Goal: Task Accomplishment & Management: Use online tool/utility

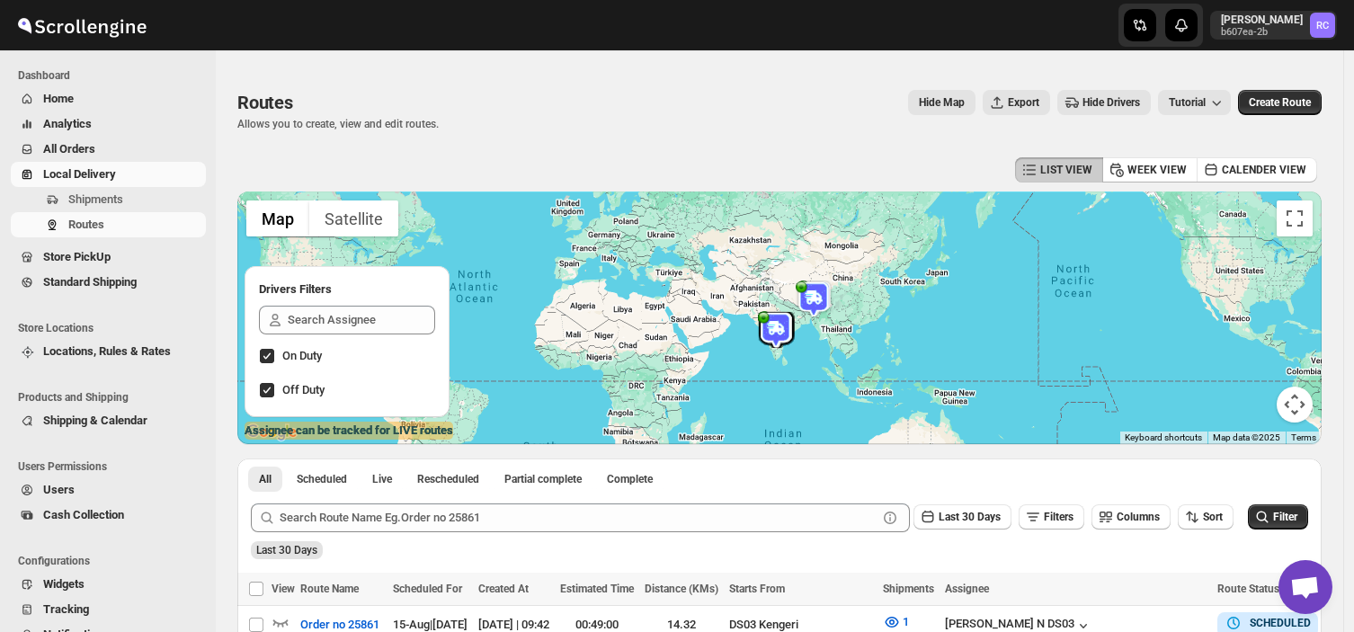
click at [135, 199] on span "Shipments" at bounding box center [135, 200] width 134 height 18
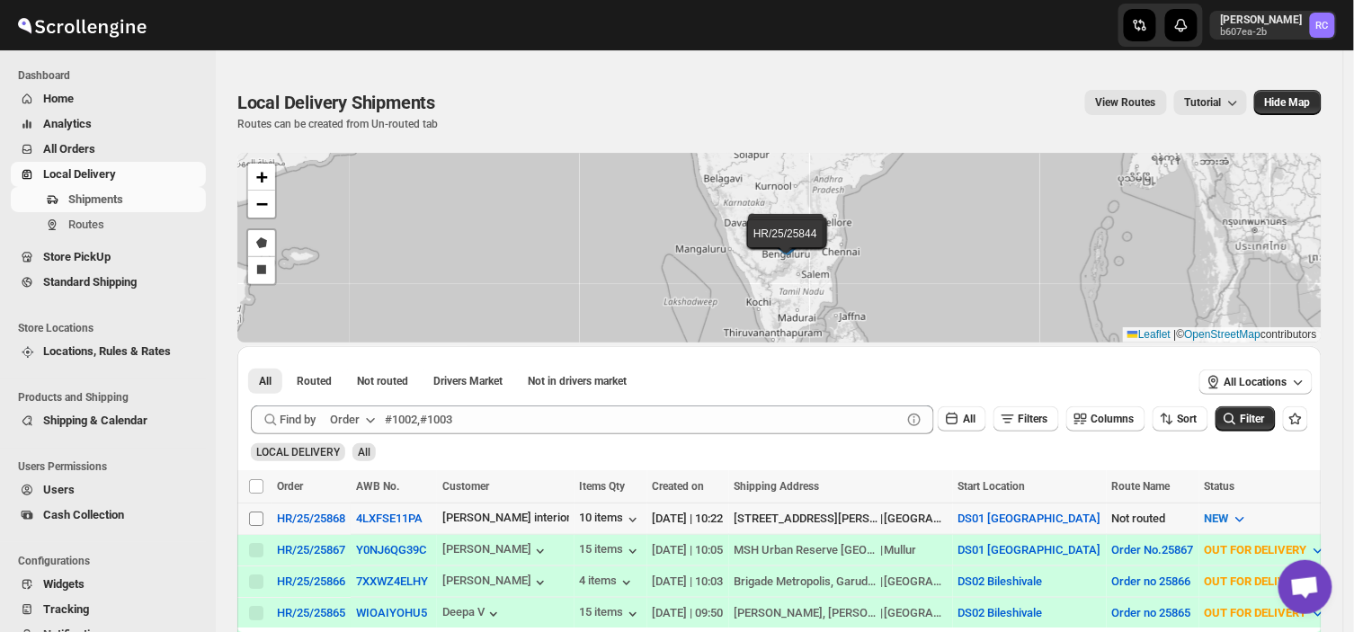
click at [262, 512] on input "Select shipment" at bounding box center [256, 519] width 14 height 14
checkbox input "true"
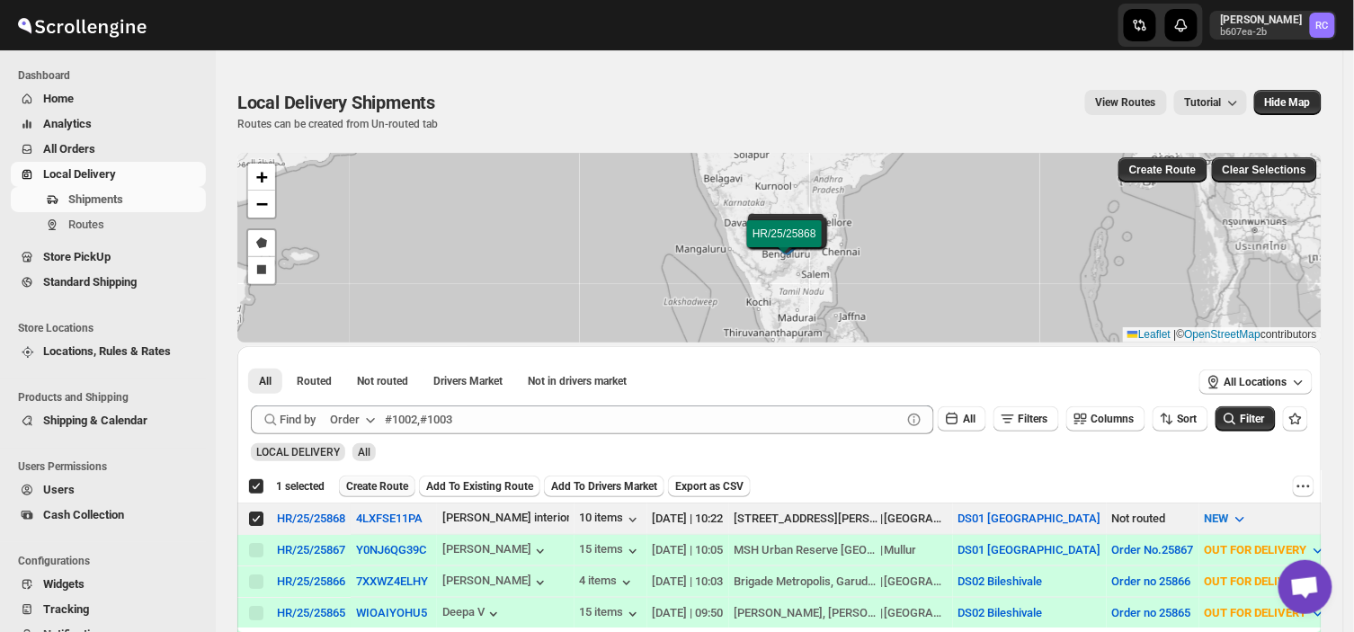
click at [382, 481] on span "Create Route" at bounding box center [377, 486] width 62 height 14
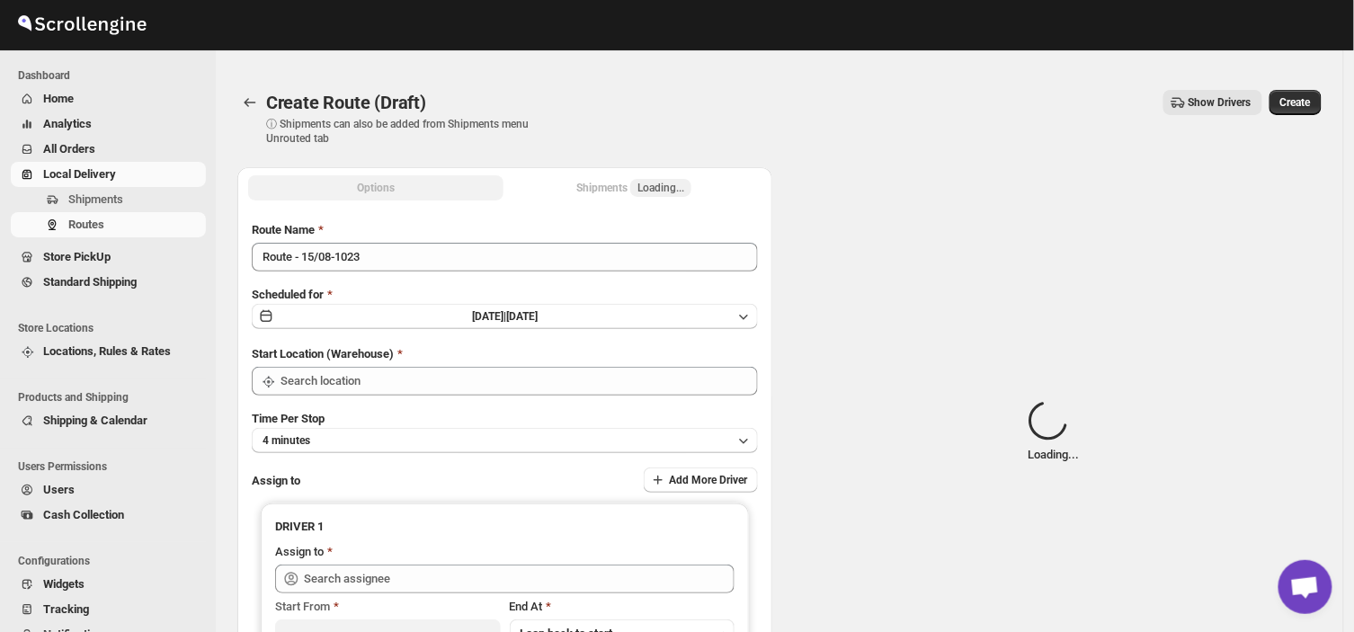
type input "DS01 [GEOGRAPHIC_DATA]"
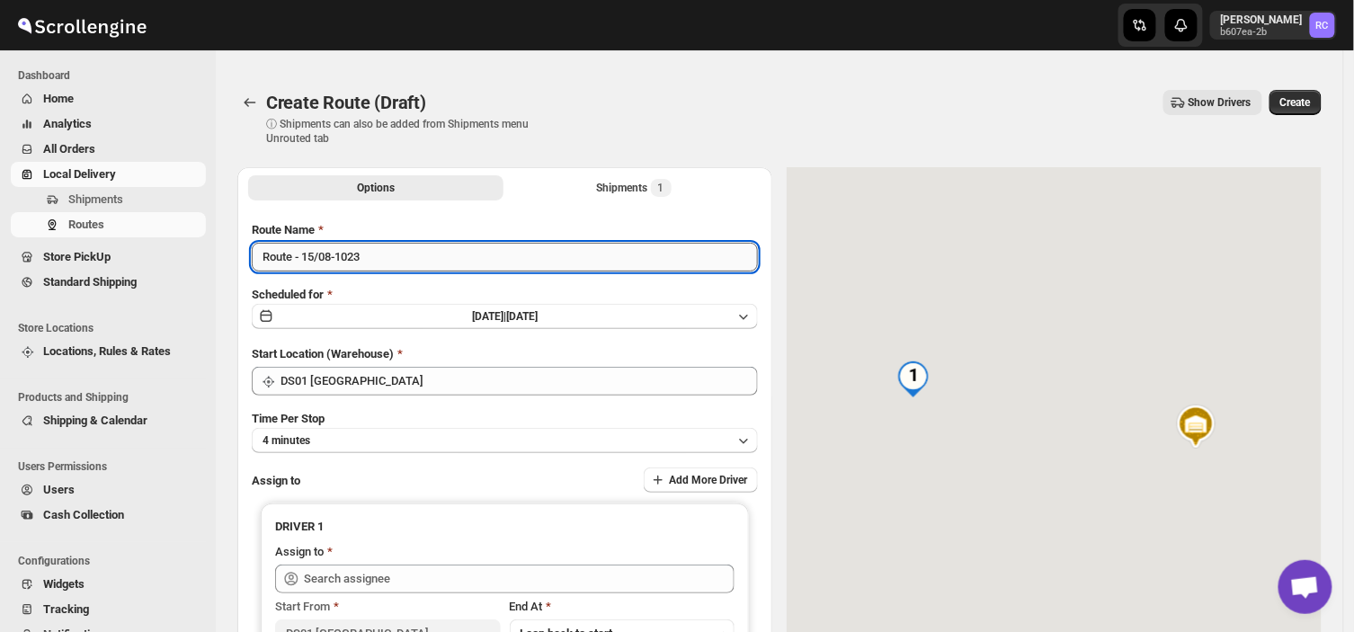
click at [372, 258] on input "Route - 15/08-1023" at bounding box center [505, 257] width 506 height 29
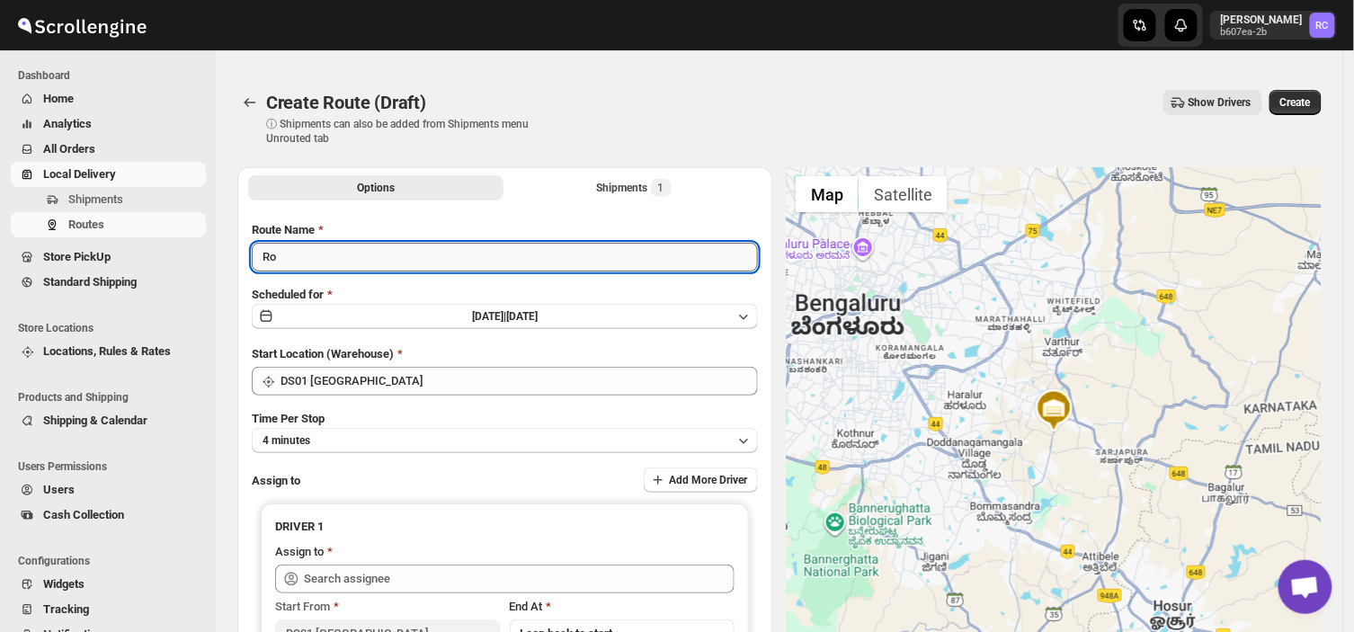
type input "R"
type input "Order no 25868"
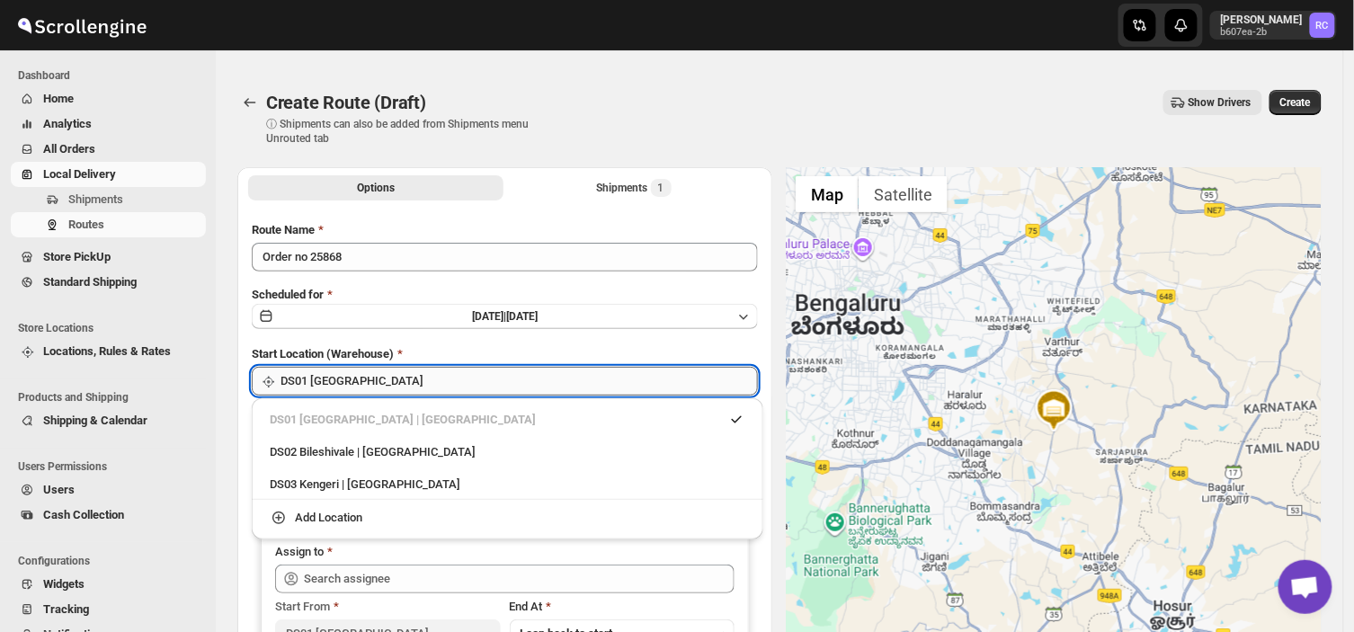
click at [370, 385] on input "DS01 [GEOGRAPHIC_DATA]" at bounding box center [520, 381] width 478 height 29
click at [321, 478] on div "DS03 Kengeri | [GEOGRAPHIC_DATA]" at bounding box center [508, 485] width 476 height 18
type input "DS03 Kengeri"
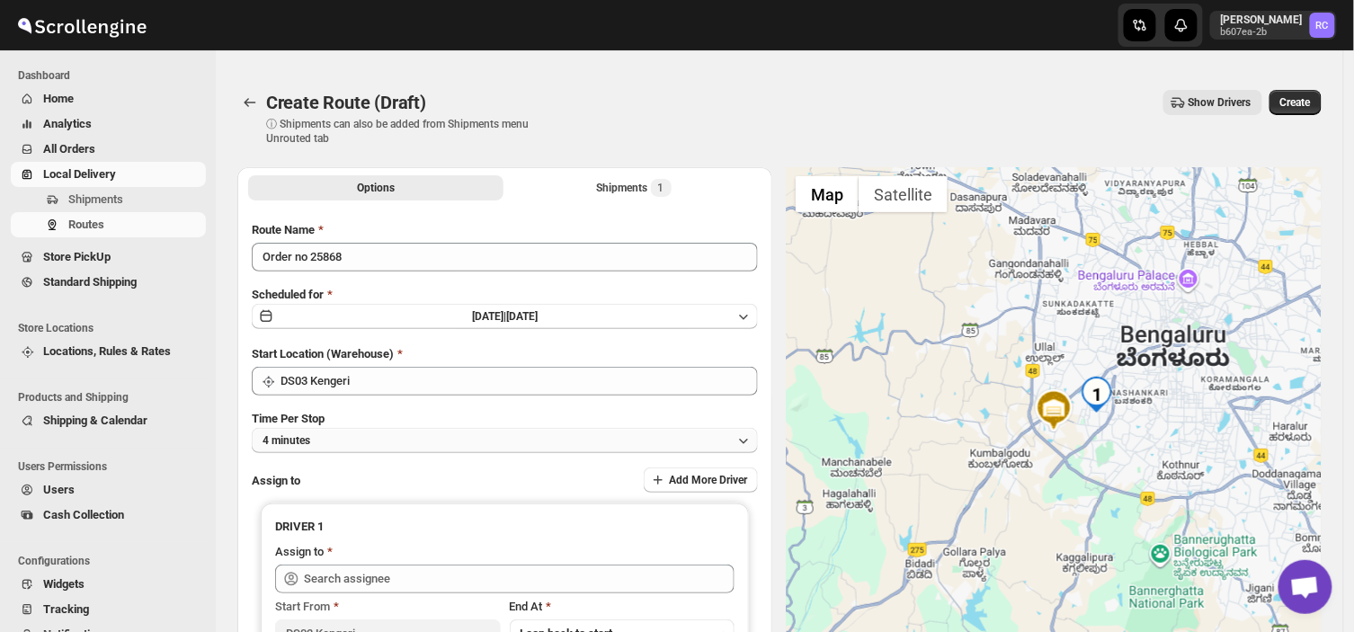
click at [326, 429] on button "4 minutes" at bounding box center [505, 440] width 506 height 25
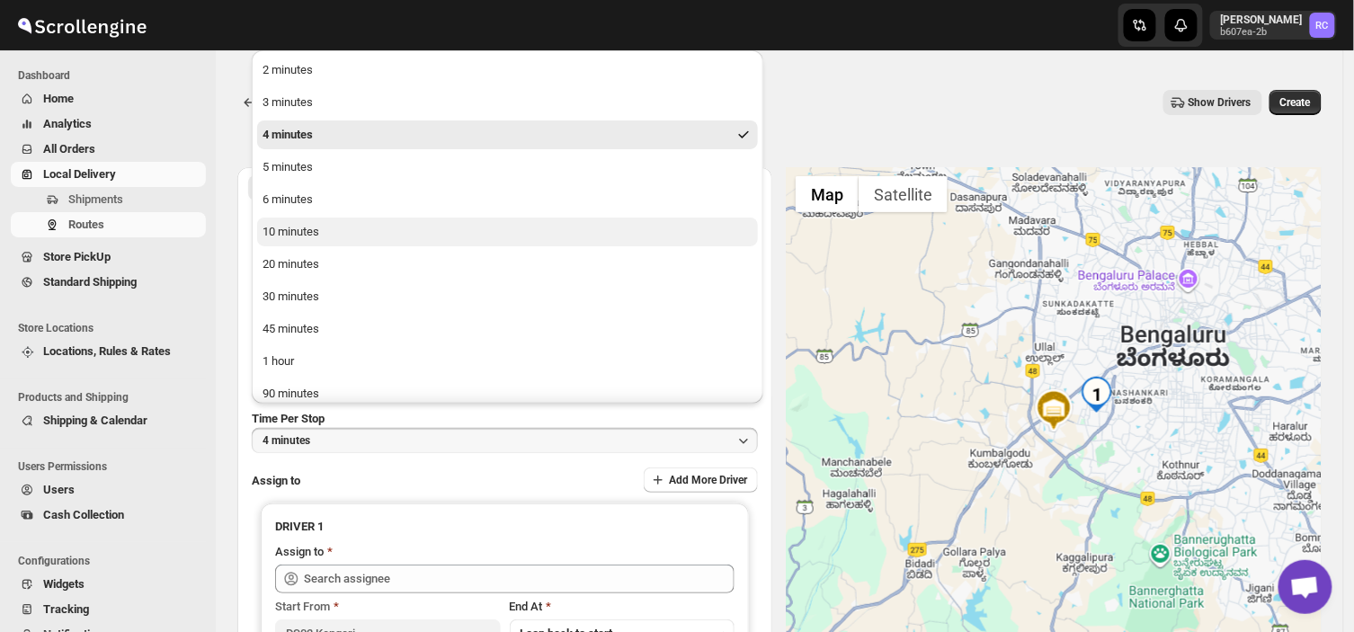
click at [326, 228] on button "10 minutes" at bounding box center [507, 232] width 501 height 29
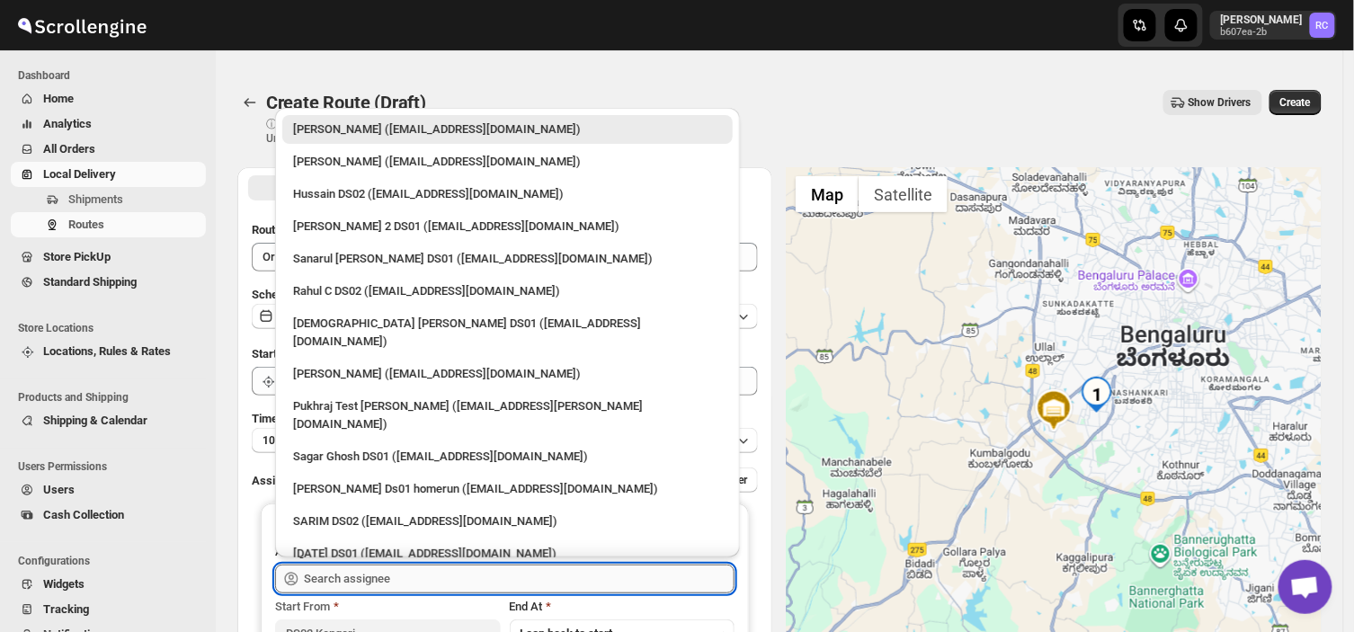
click at [414, 582] on input "text" at bounding box center [519, 579] width 431 height 29
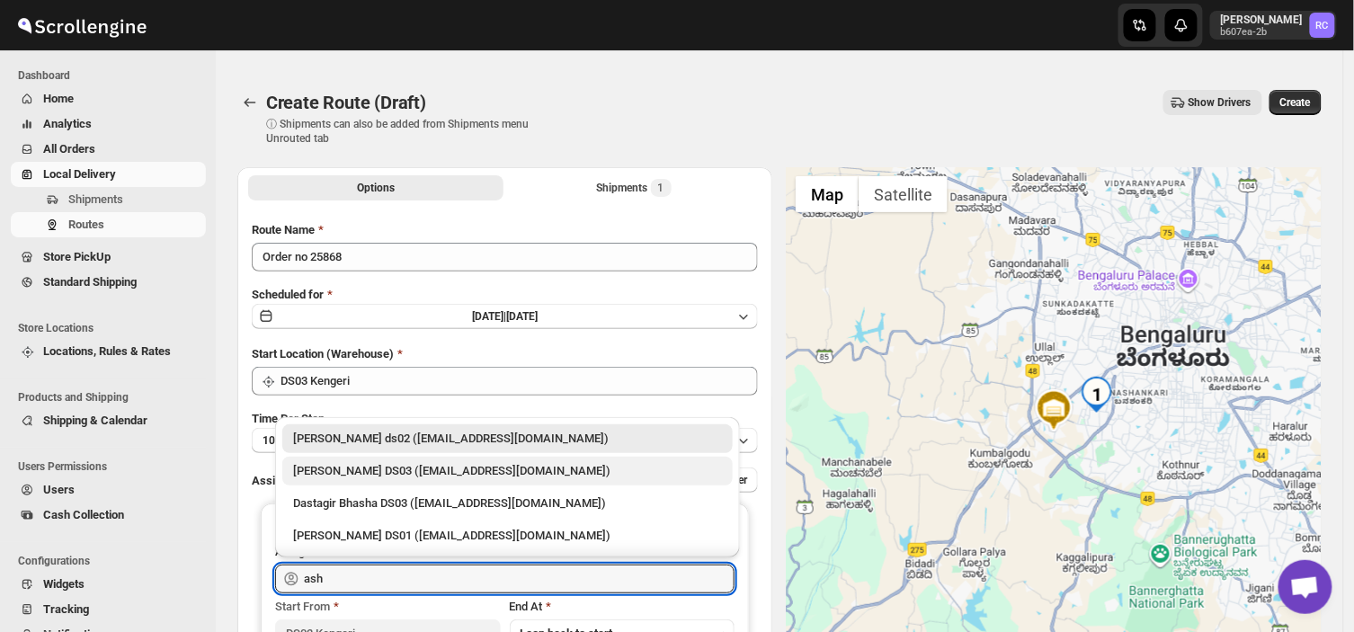
click at [387, 470] on div "[PERSON_NAME] DS03 ([EMAIL_ADDRESS][DOMAIN_NAME])" at bounding box center [507, 471] width 429 height 18
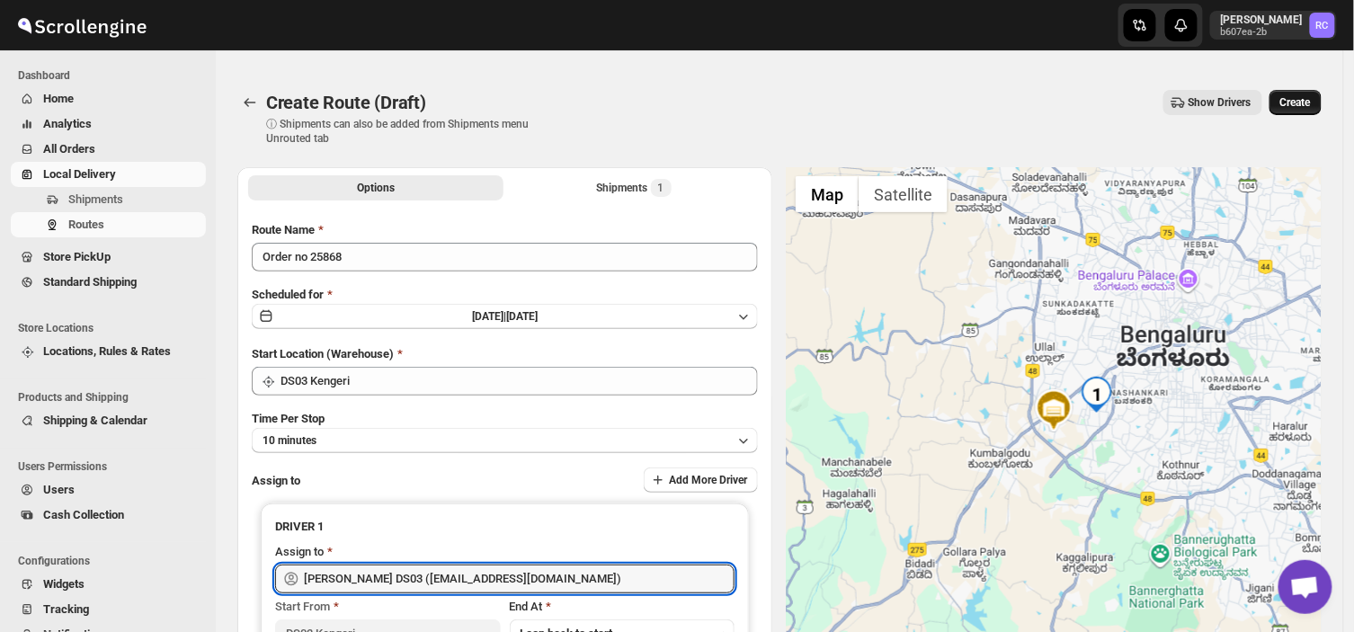
type input "[PERSON_NAME] DS03 ([EMAIL_ADDRESS][DOMAIN_NAME])"
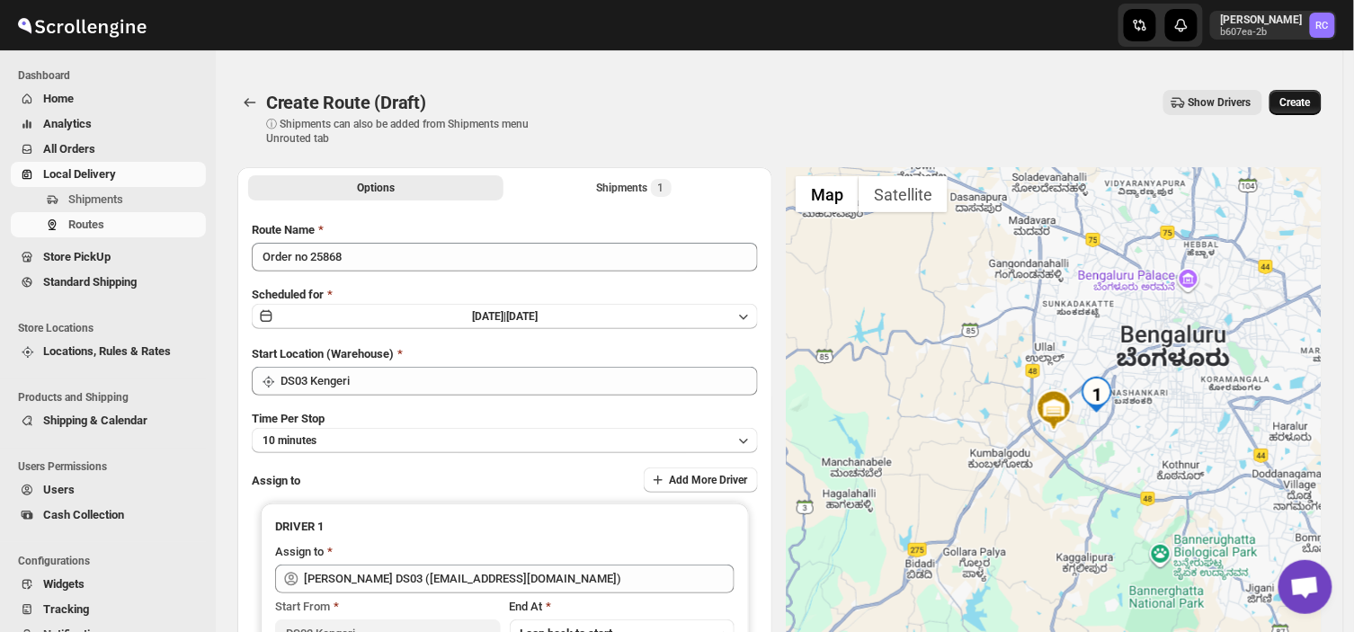
click at [1310, 100] on span "Create" at bounding box center [1296, 102] width 31 height 14
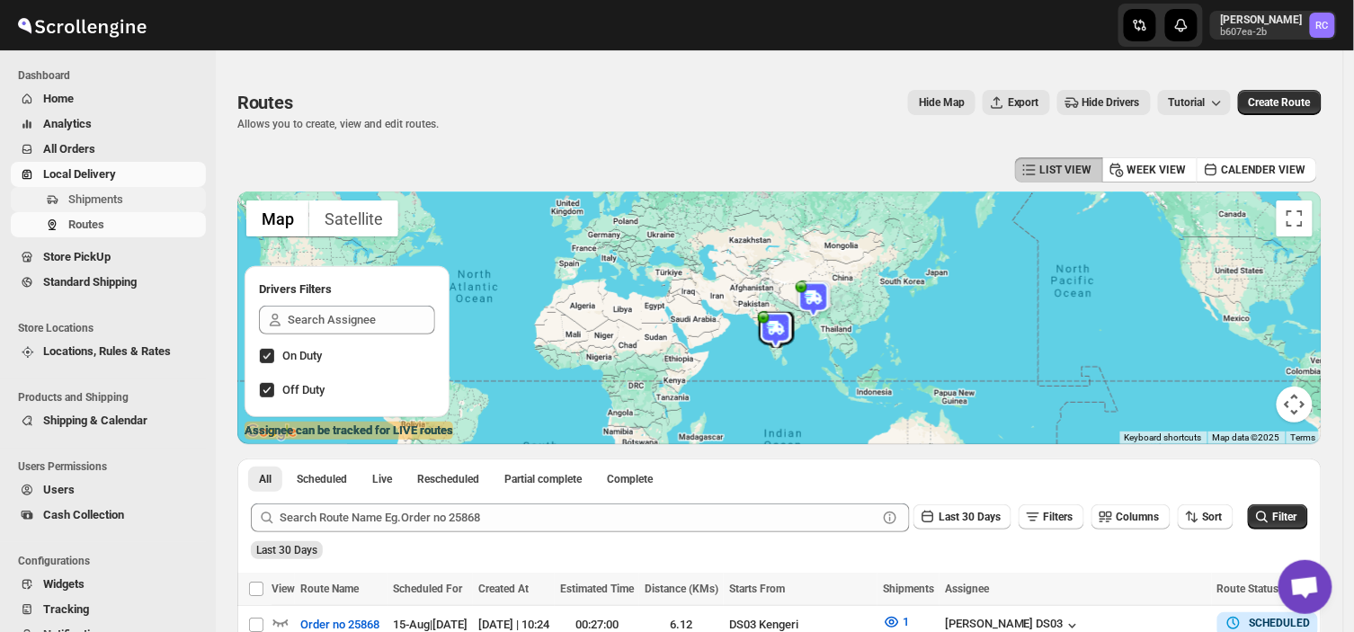
click at [104, 193] on span "Shipments" at bounding box center [95, 198] width 55 height 13
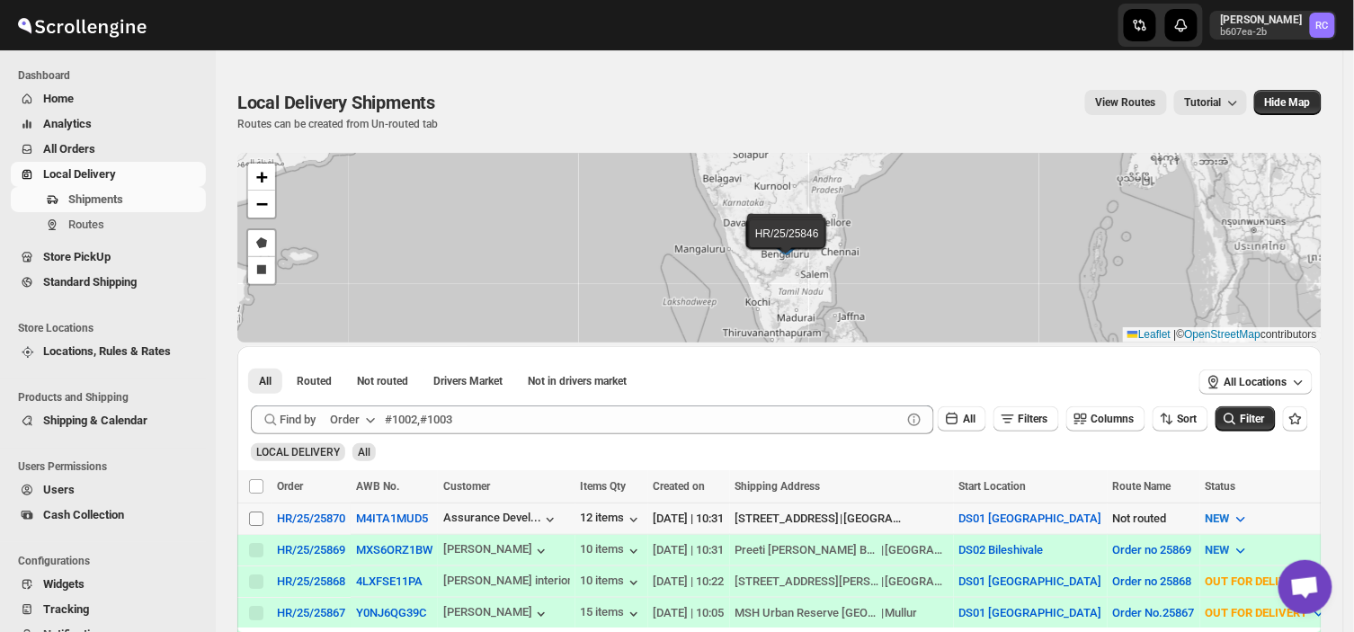
click at [256, 514] on input "Select shipment" at bounding box center [256, 519] width 14 height 14
checkbox input "true"
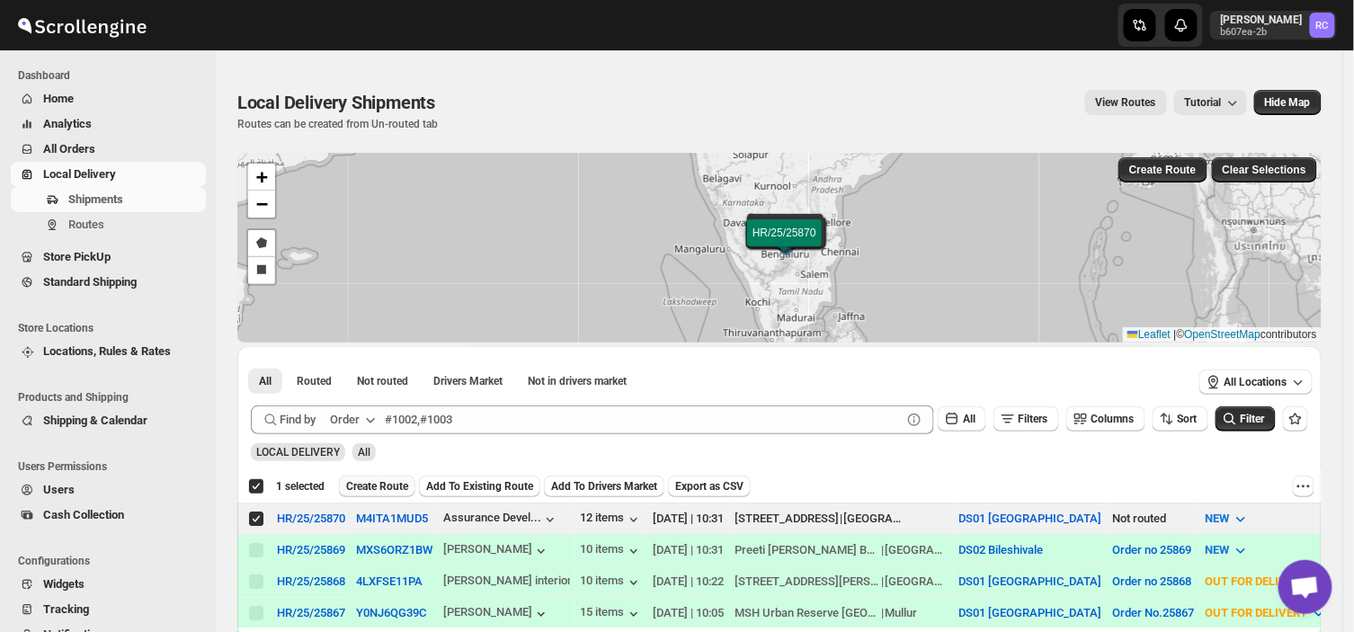
click at [382, 486] on span "Create Route" at bounding box center [377, 486] width 62 height 14
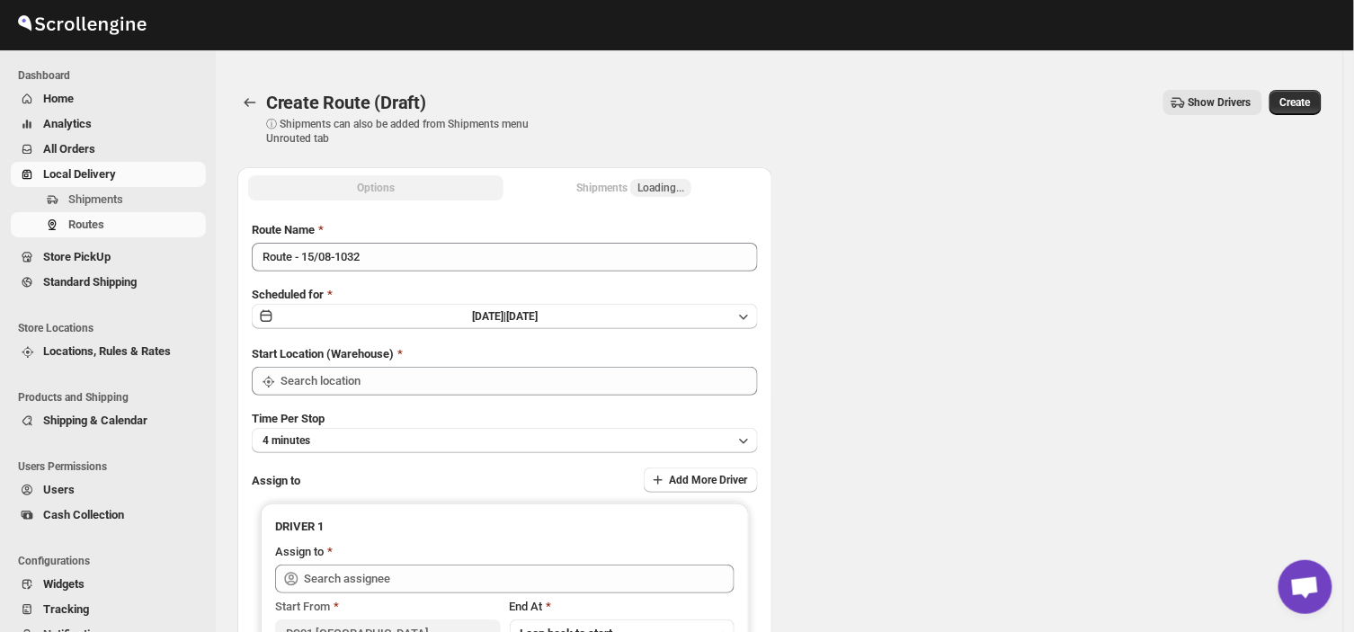
type input "DS01 [GEOGRAPHIC_DATA]"
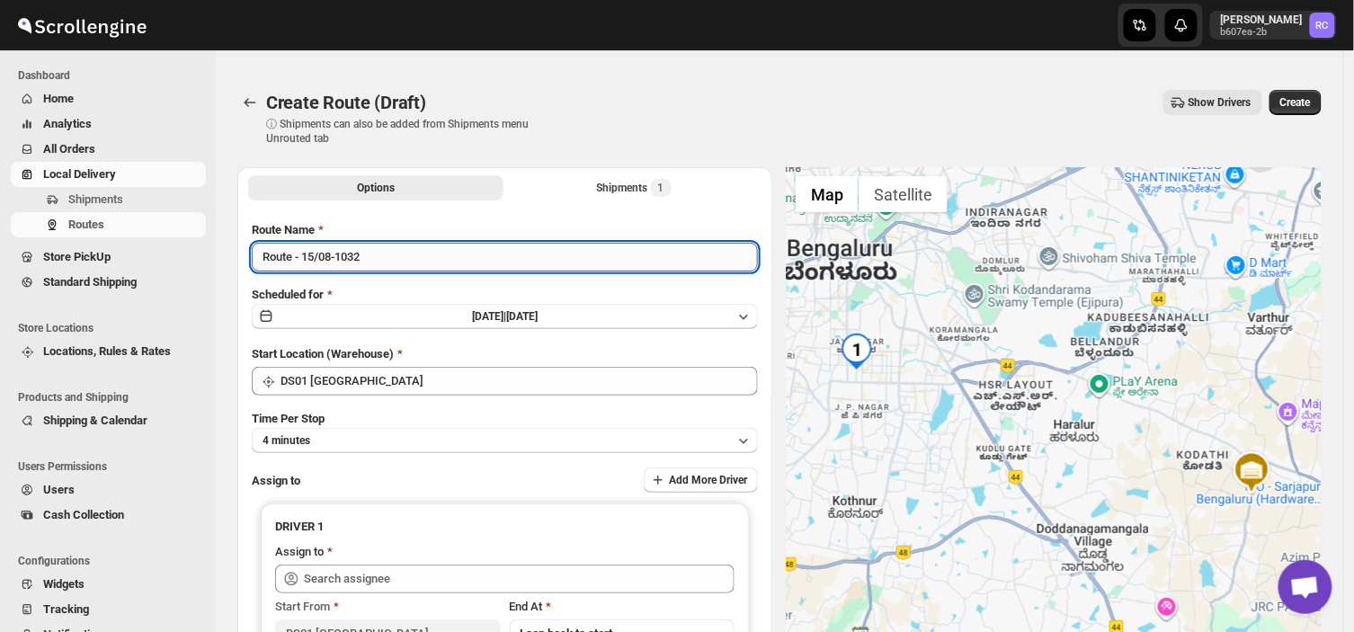
click at [372, 255] on input "Route - 15/08-1032" at bounding box center [505, 257] width 506 height 29
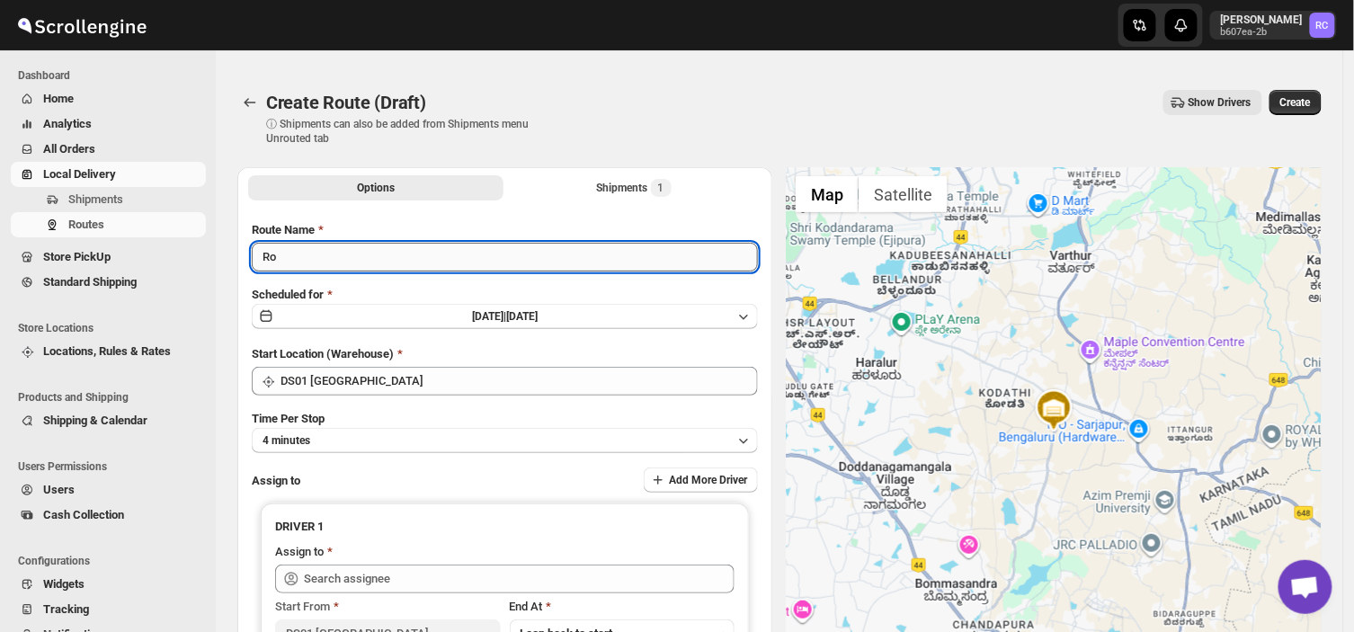
type input "R"
type input "Order no 25870"
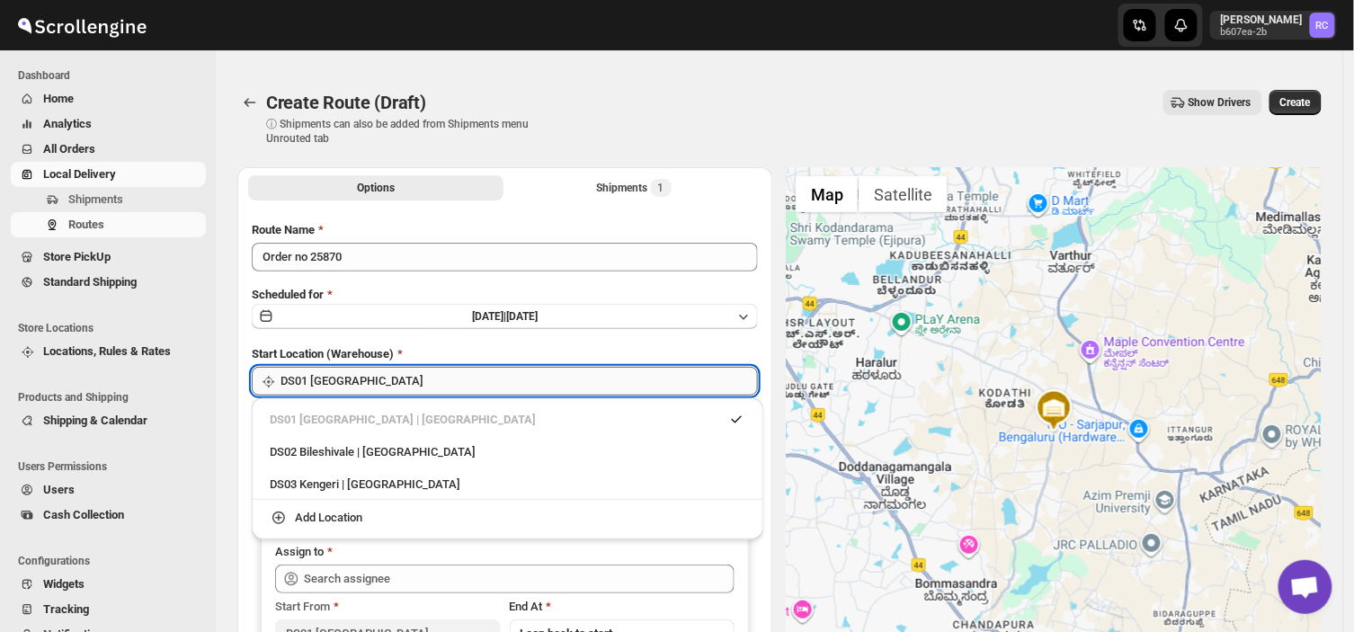
click at [415, 376] on input "DS01 [GEOGRAPHIC_DATA]" at bounding box center [520, 381] width 478 height 29
click at [318, 480] on div "DS03 Kengeri | [GEOGRAPHIC_DATA]" at bounding box center [508, 485] width 476 height 18
type input "DS03 Kengeri"
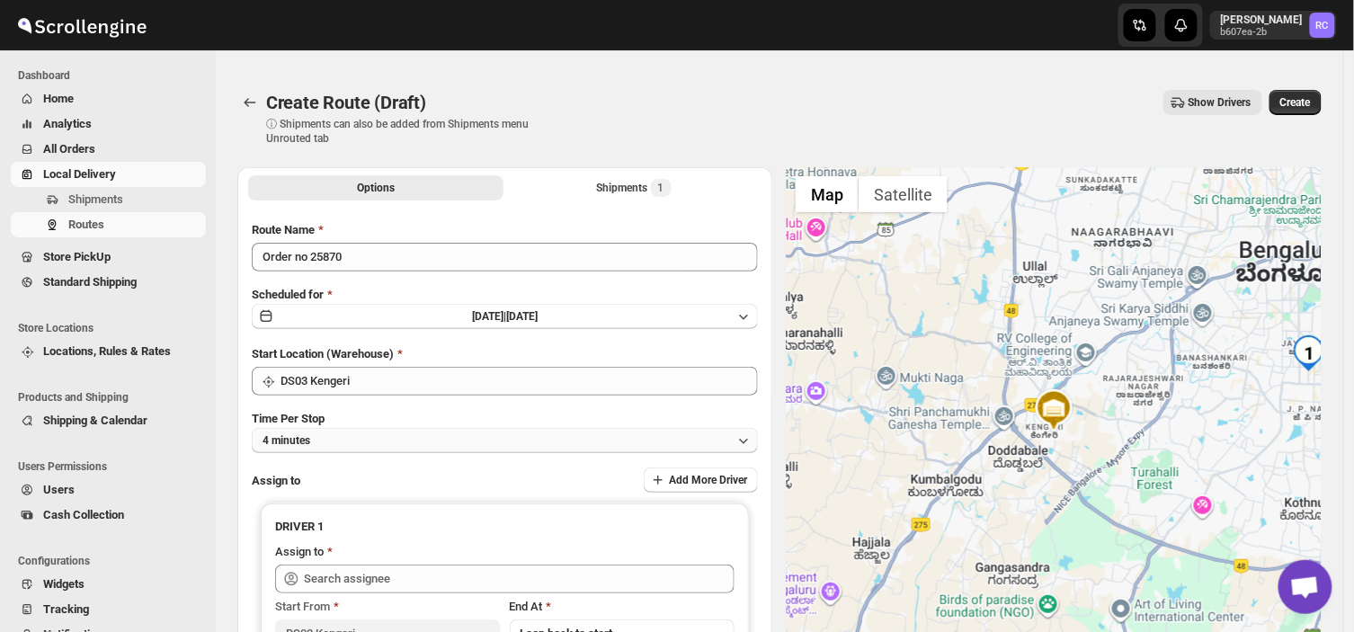
click at [326, 438] on button "4 minutes" at bounding box center [505, 440] width 506 height 25
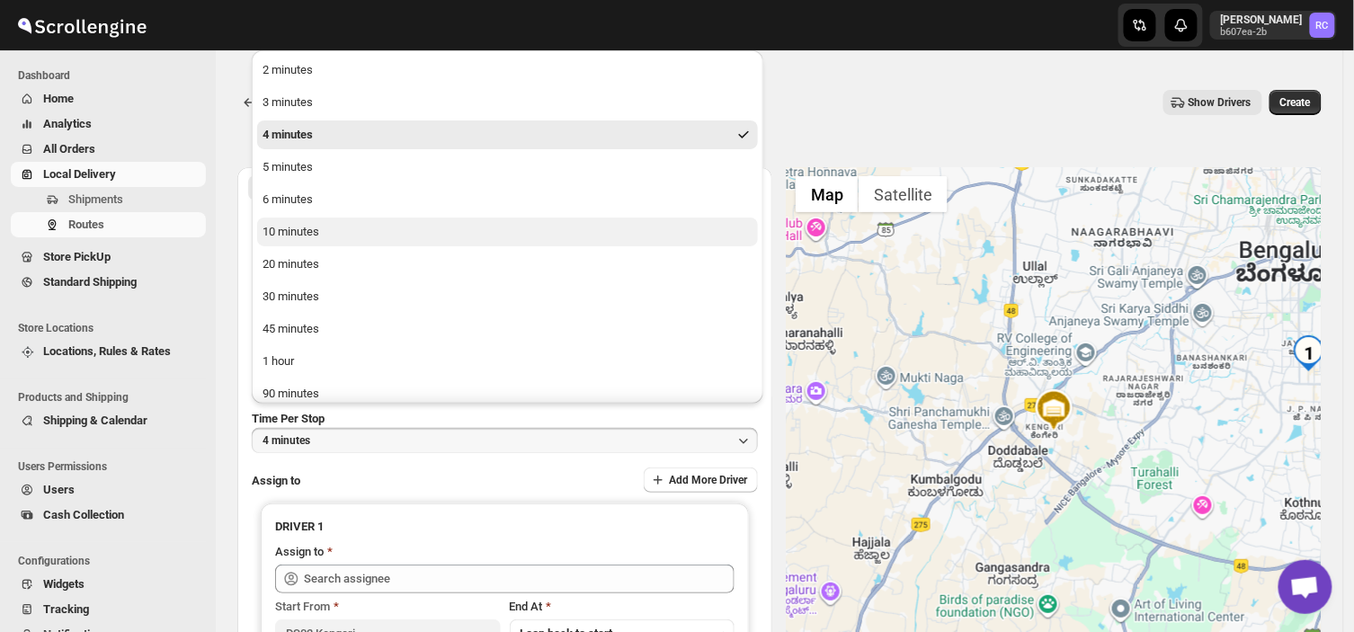
click at [293, 234] on div "10 minutes" at bounding box center [291, 232] width 57 height 18
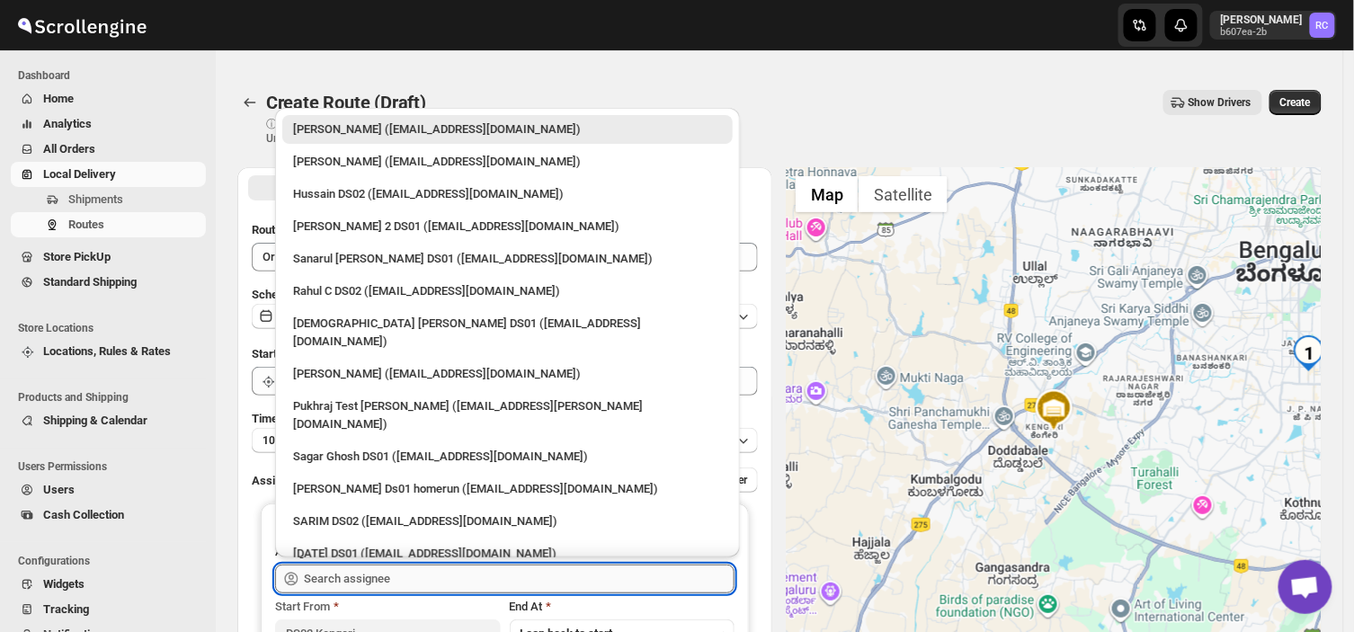
click at [424, 577] on input "text" at bounding box center [519, 579] width 431 height 29
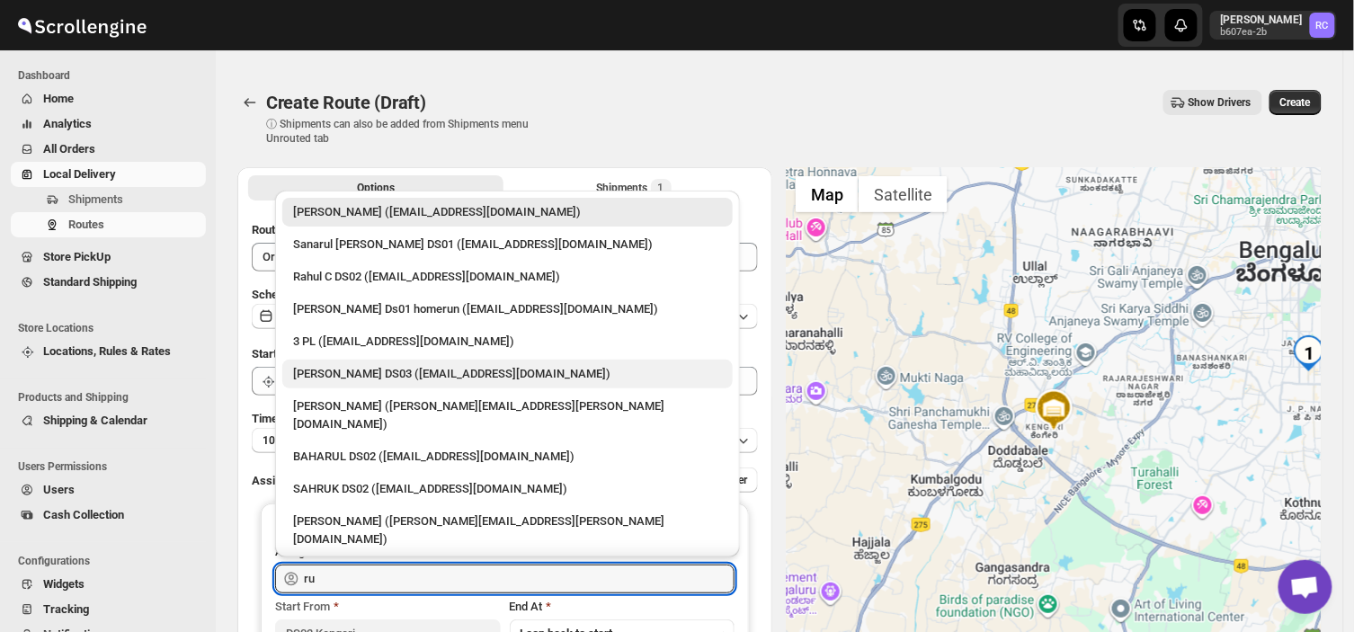
click at [419, 382] on div "[PERSON_NAME] DS03 ([EMAIL_ADDRESS][DOMAIN_NAME])" at bounding box center [507, 374] width 429 height 18
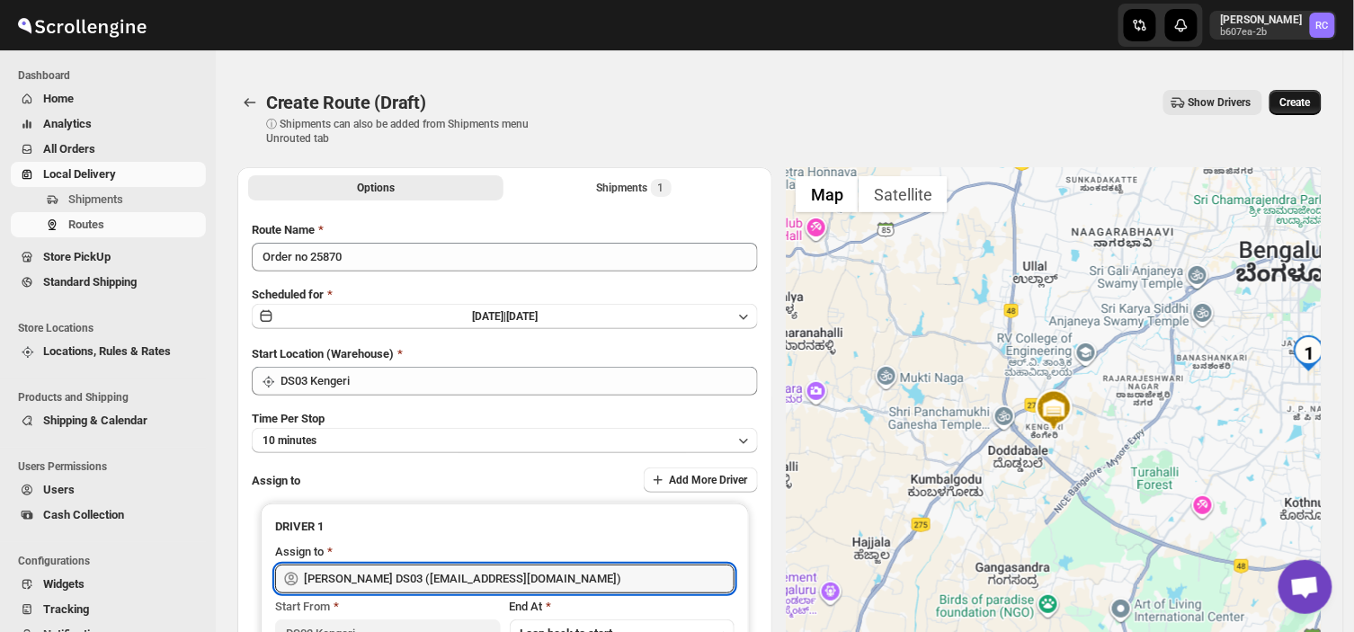
type input "[PERSON_NAME] DS03 ([EMAIL_ADDRESS][DOMAIN_NAME])"
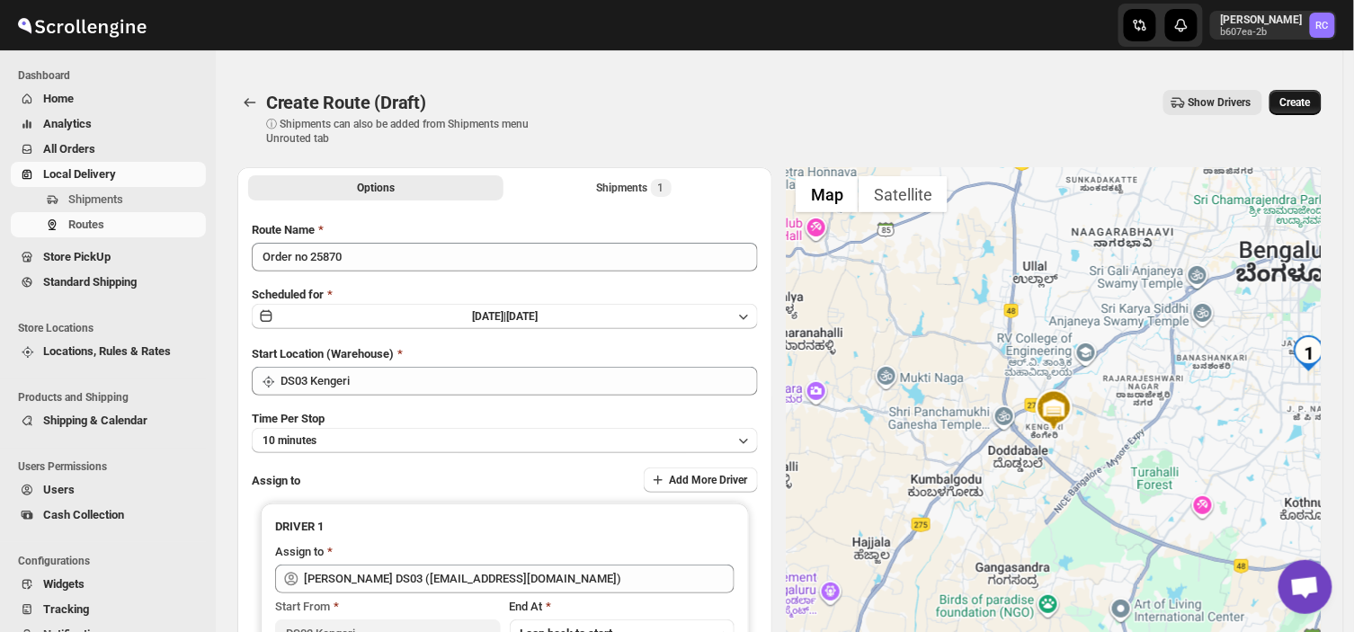
click at [1306, 97] on span "Create" at bounding box center [1296, 102] width 31 height 14
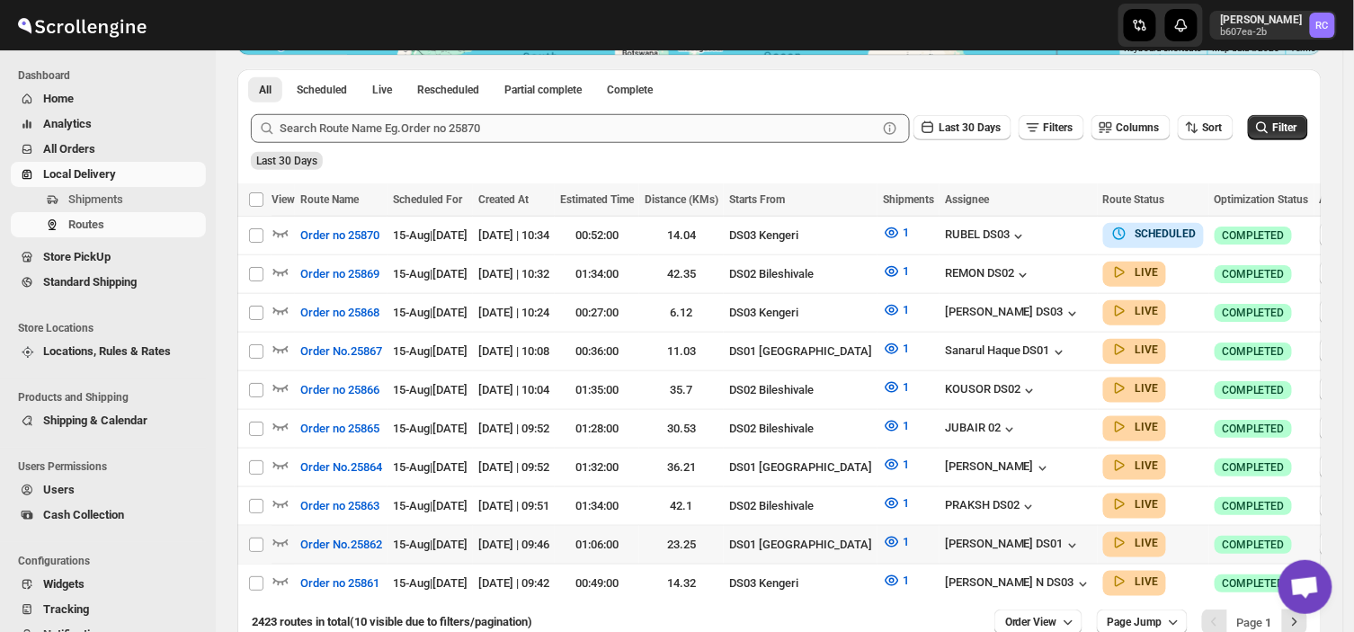
scroll to position [390, 0]
click at [277, 571] on icon "button" at bounding box center [281, 580] width 18 height 18
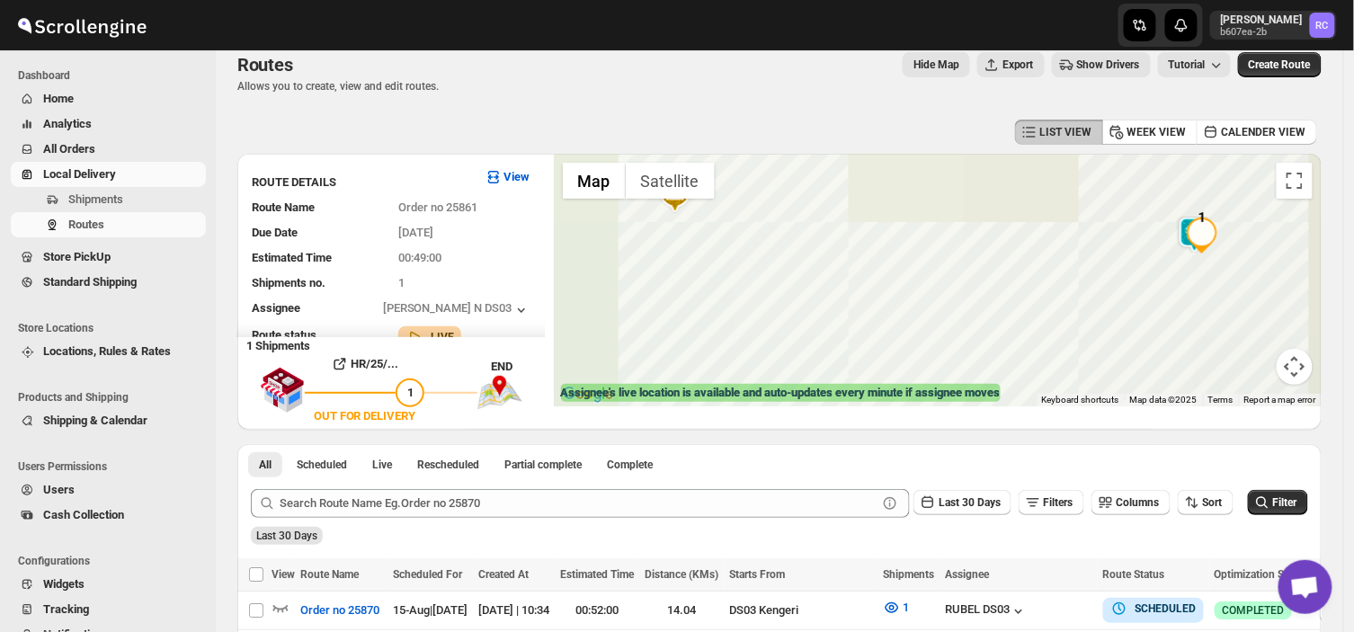
scroll to position [24, 0]
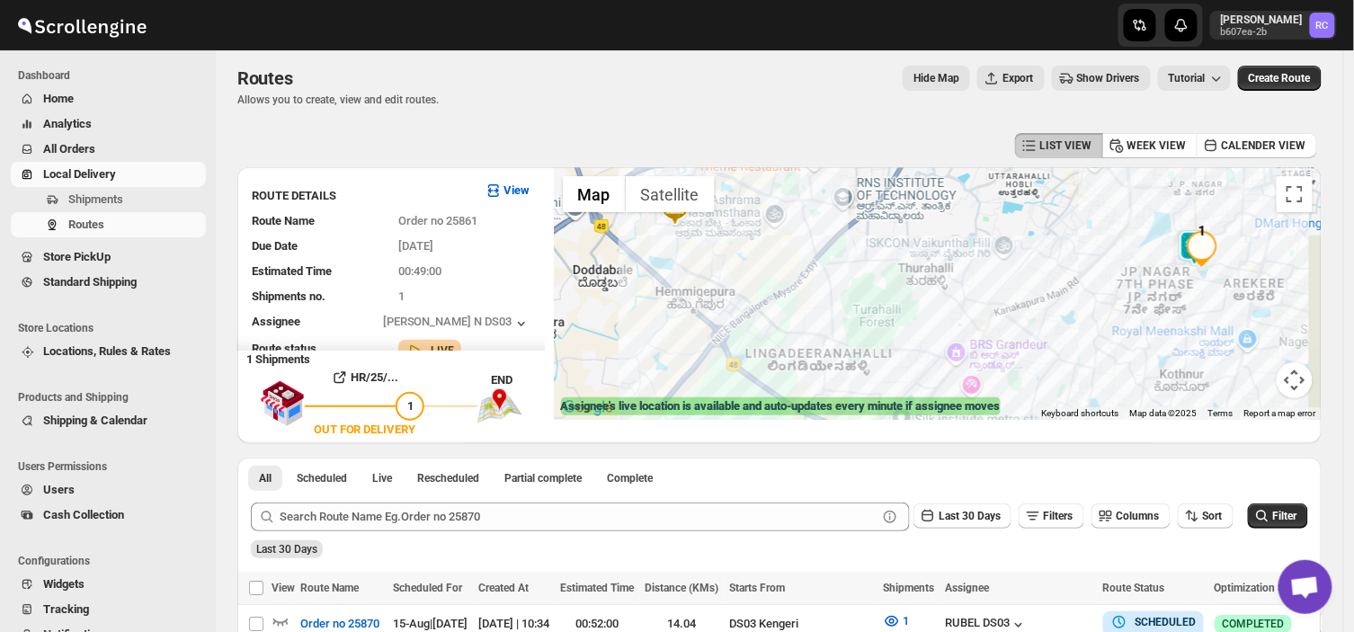
click at [1013, 272] on div at bounding box center [938, 293] width 768 height 253
click at [1203, 246] on img at bounding box center [1197, 249] width 36 height 36
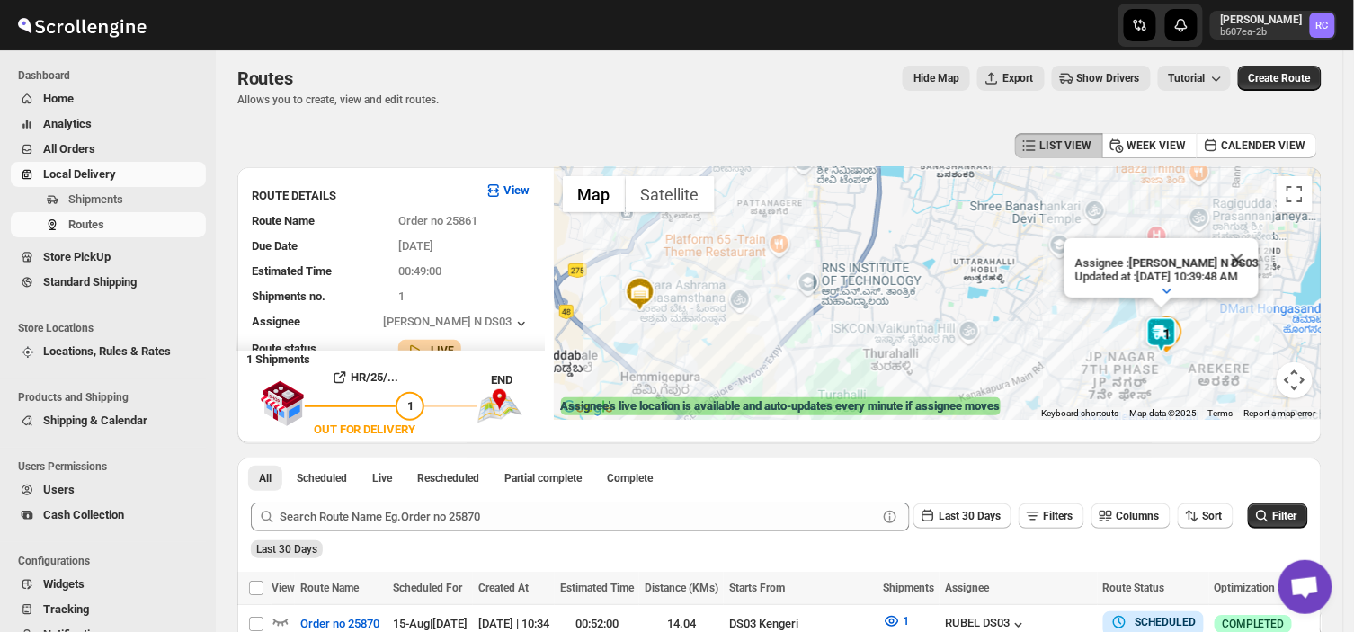
click at [1169, 337] on img at bounding box center [1162, 335] width 36 height 36
click at [1169, 337] on img "1" at bounding box center [1167, 335] width 36 height 36
click at [1169, 330] on img "1" at bounding box center [1167, 335] width 36 height 36
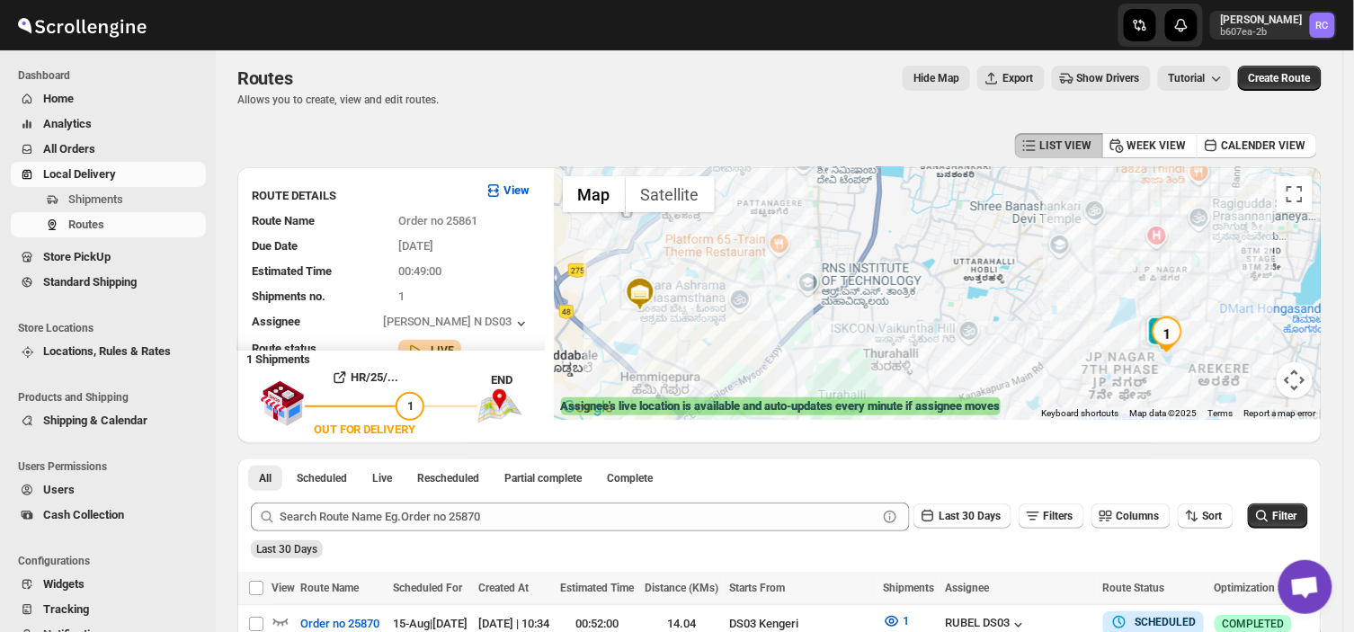
click at [1169, 330] on img "1" at bounding box center [1167, 335] width 36 height 36
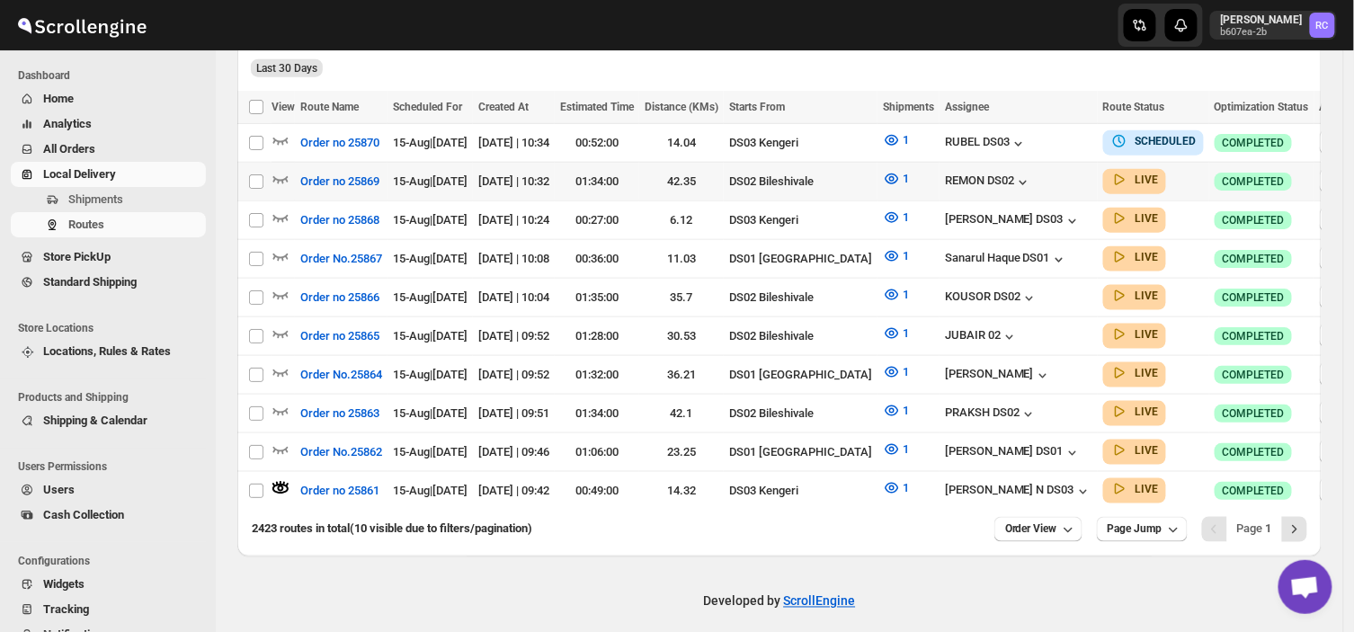
scroll to position [0, 0]
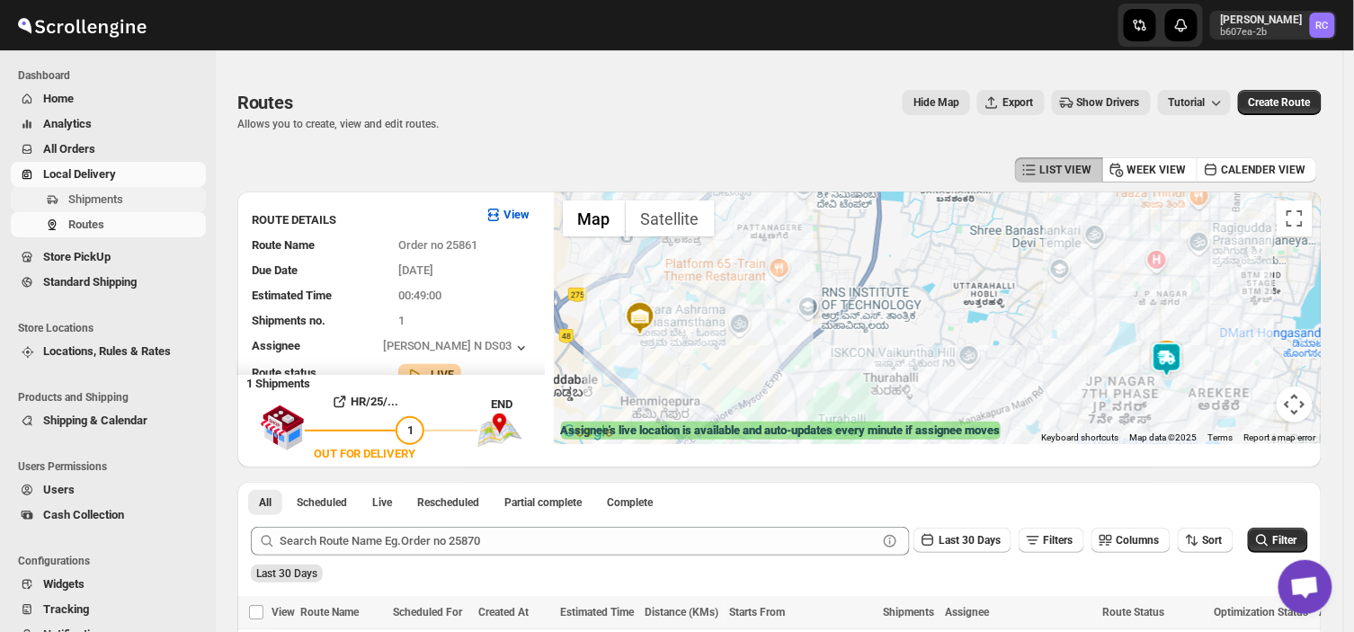
click at [135, 195] on span "Shipments" at bounding box center [135, 200] width 134 height 18
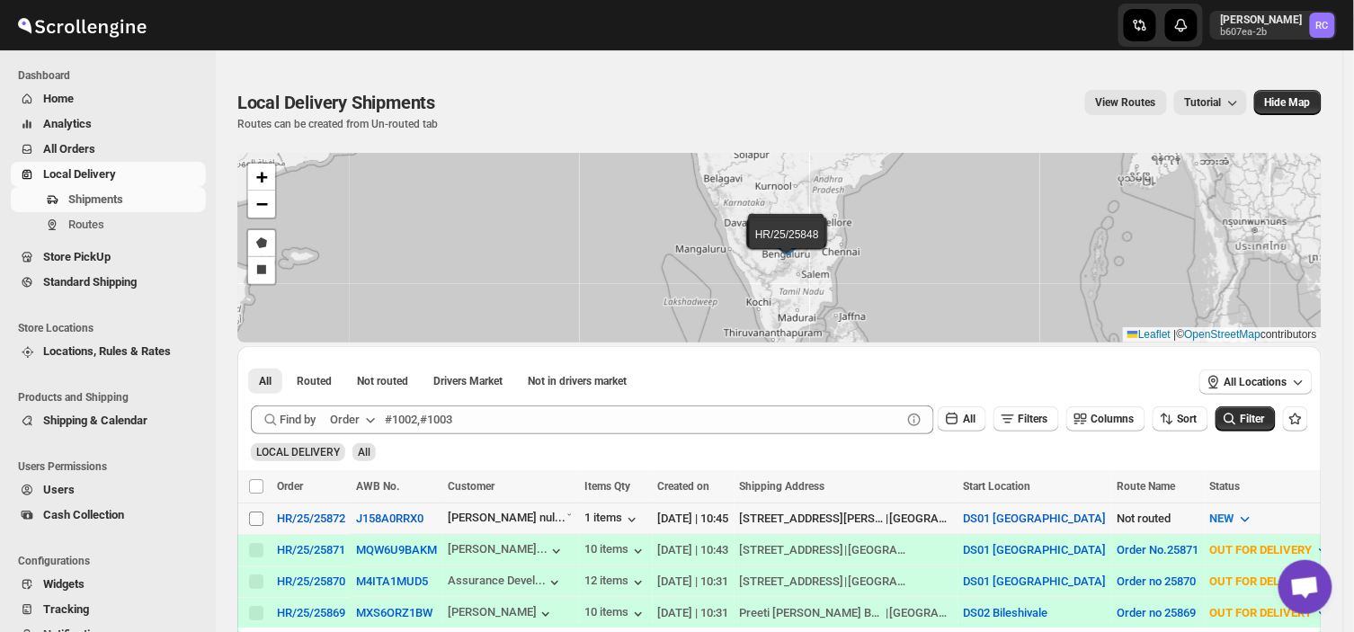
click at [254, 515] on input "Select shipment" at bounding box center [256, 519] width 14 height 14
checkbox input "true"
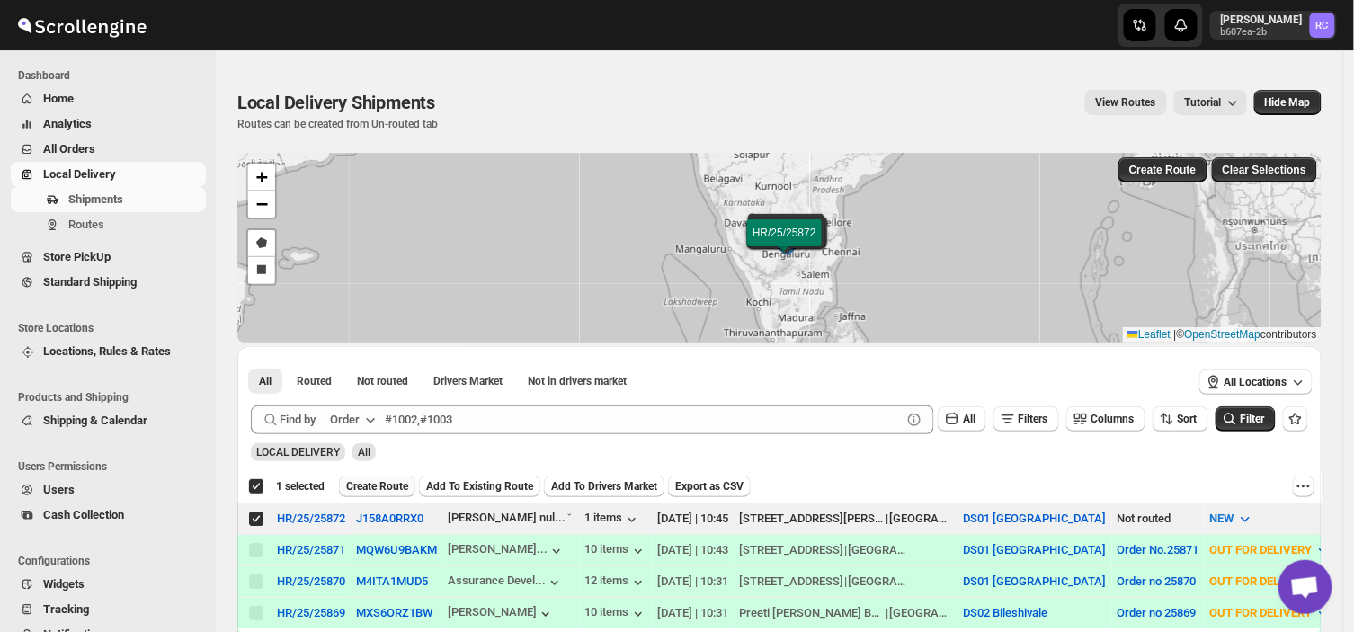
click at [370, 487] on span "Create Route" at bounding box center [377, 486] width 62 height 14
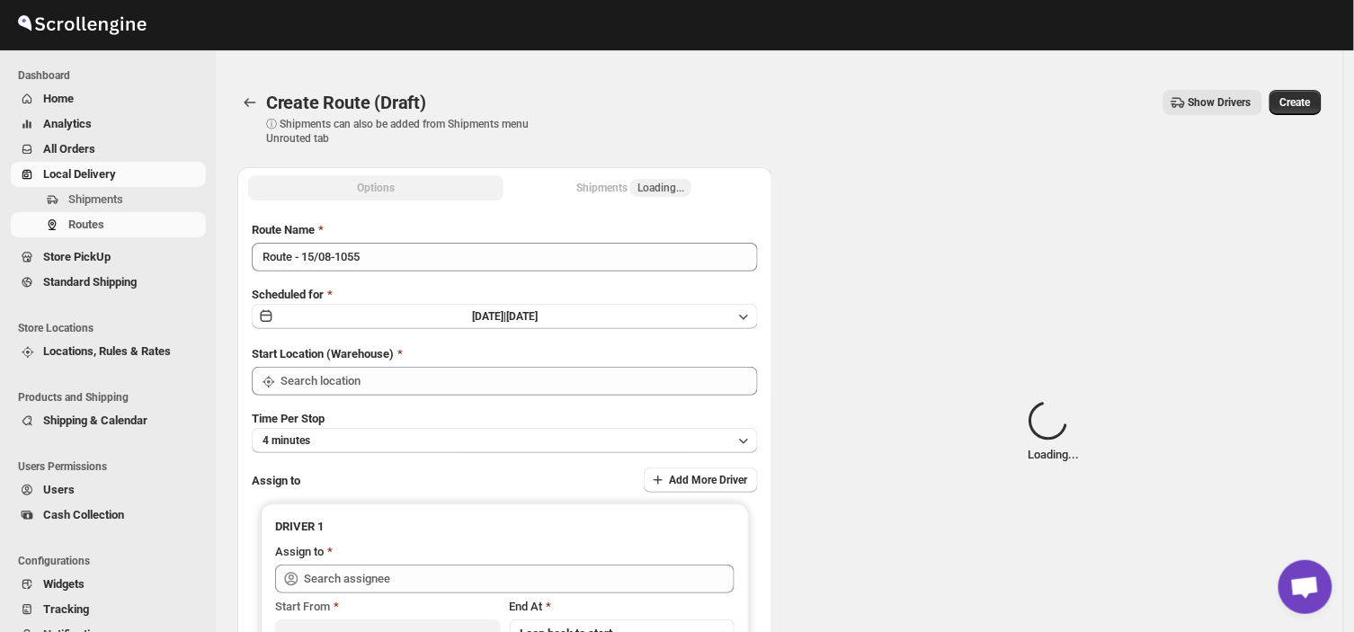
type input "DS01 [GEOGRAPHIC_DATA]"
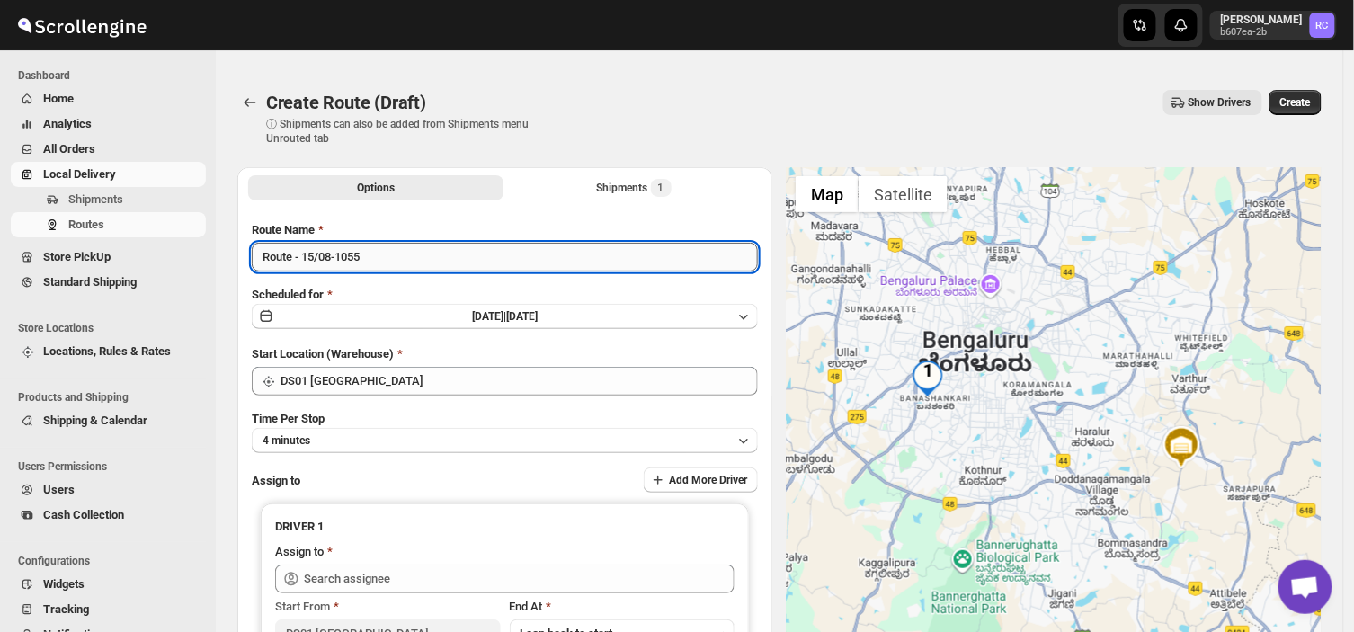
click at [374, 256] on input "Route - 15/08-1055" at bounding box center [505, 257] width 506 height 29
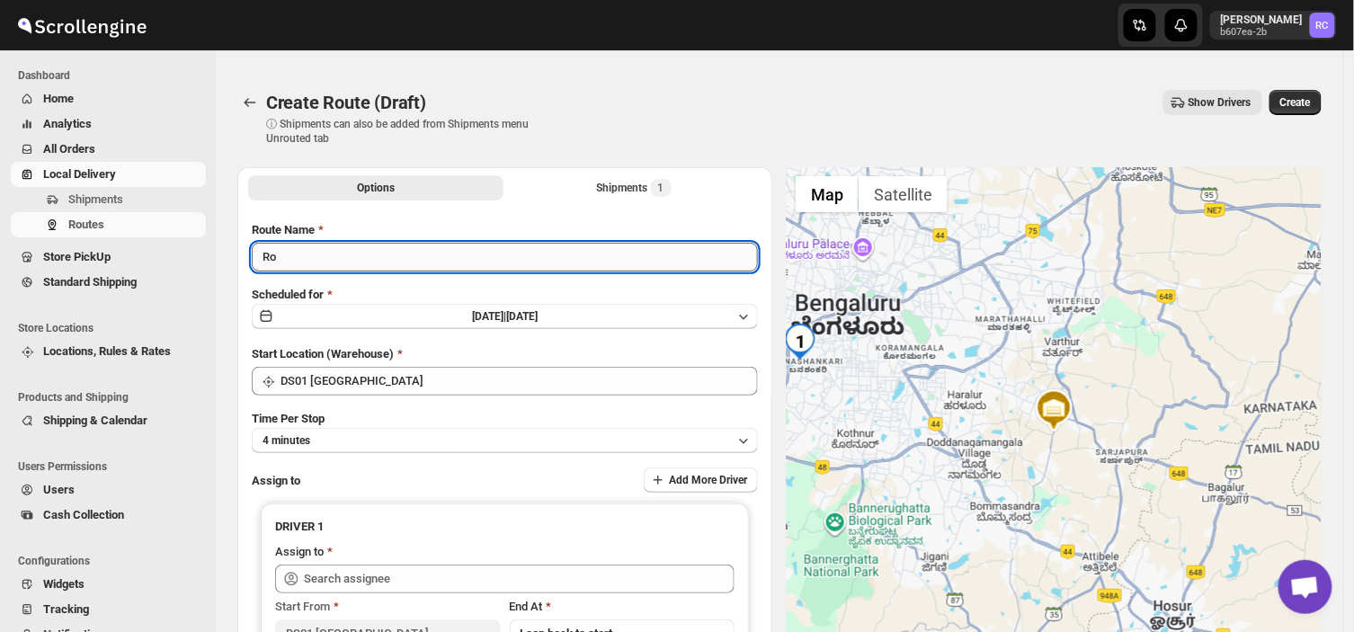
type input "R"
type input "Order no 25872"
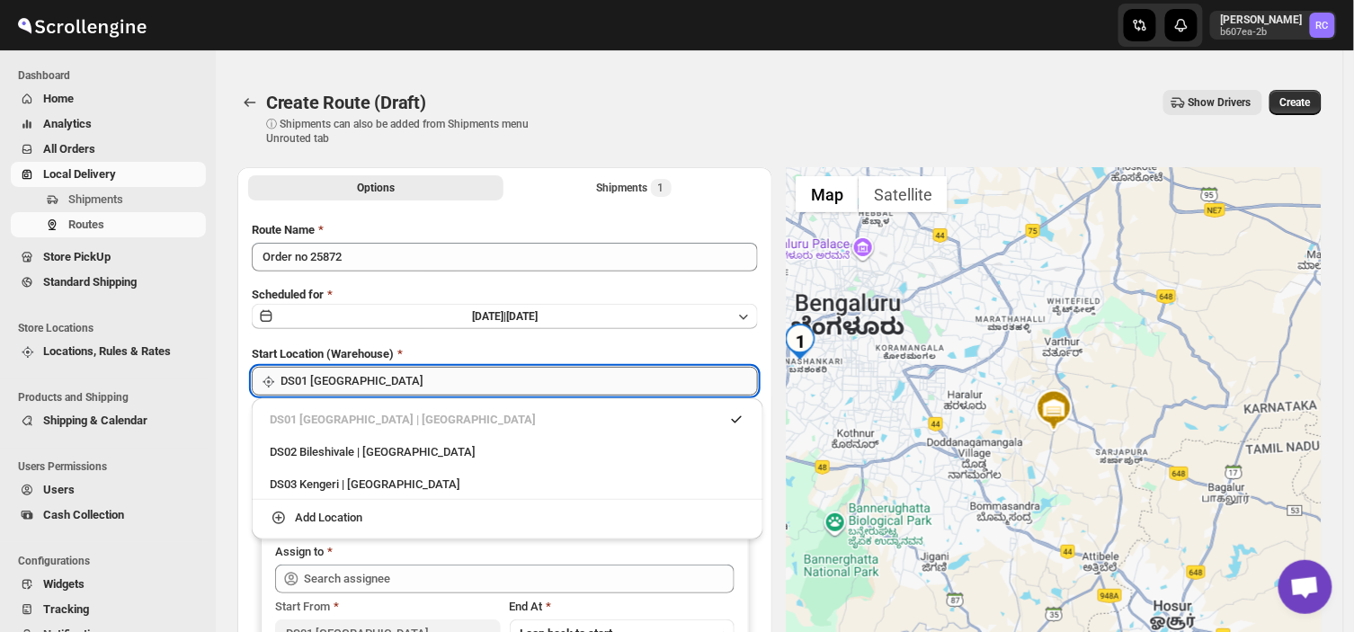
click at [375, 375] on input "DS01 [GEOGRAPHIC_DATA]" at bounding box center [520, 381] width 478 height 29
click at [294, 477] on div "DS03 Kengeri | [GEOGRAPHIC_DATA]" at bounding box center [508, 485] width 476 height 18
type input "DS03 Kengeri"
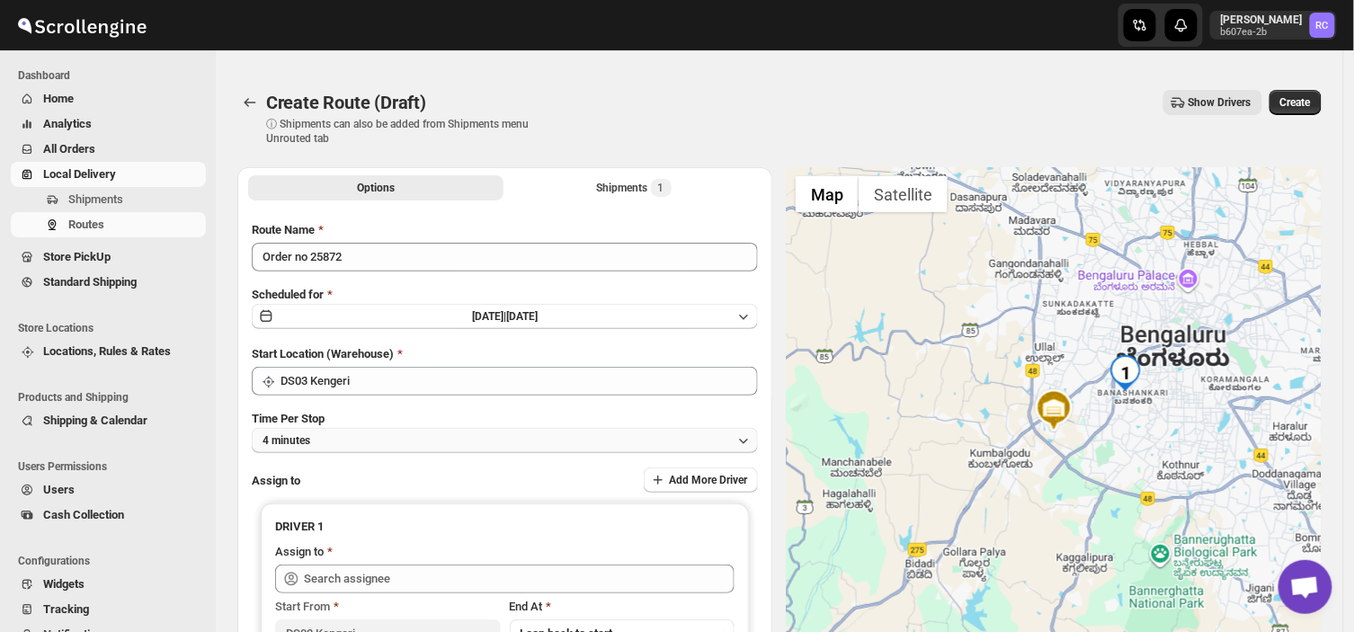
click at [353, 435] on button "4 minutes" at bounding box center [505, 440] width 506 height 25
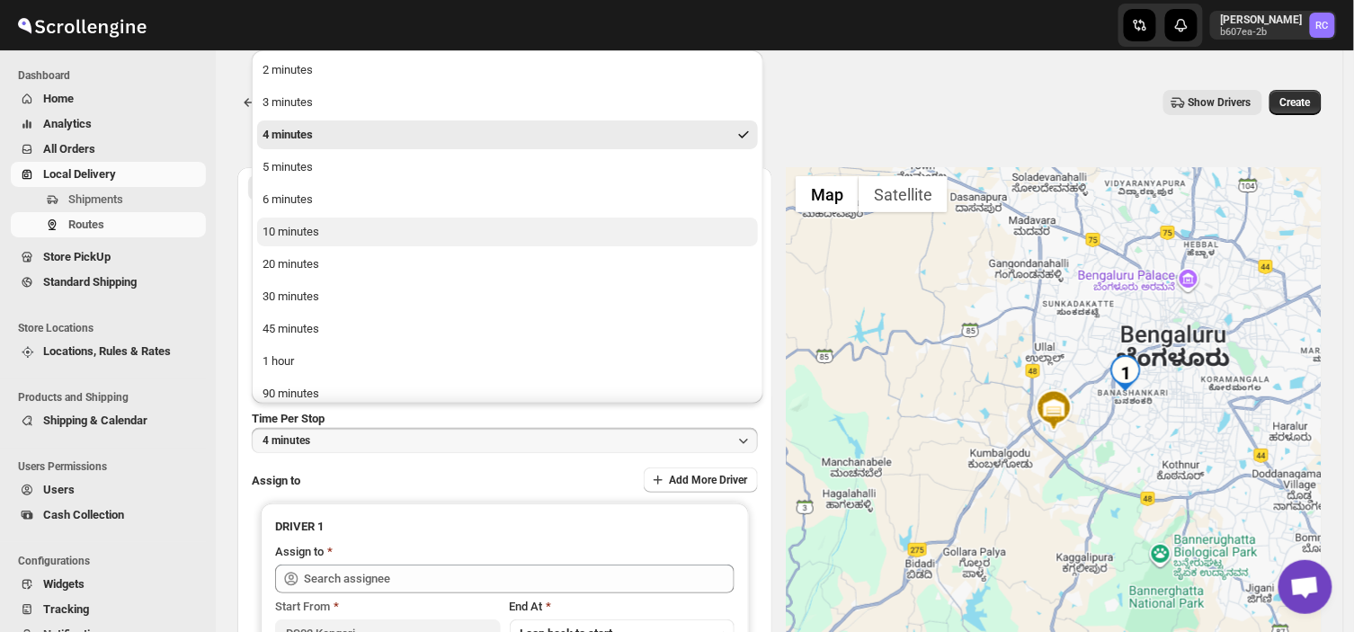
click at [336, 229] on button "10 minutes" at bounding box center [507, 232] width 501 height 29
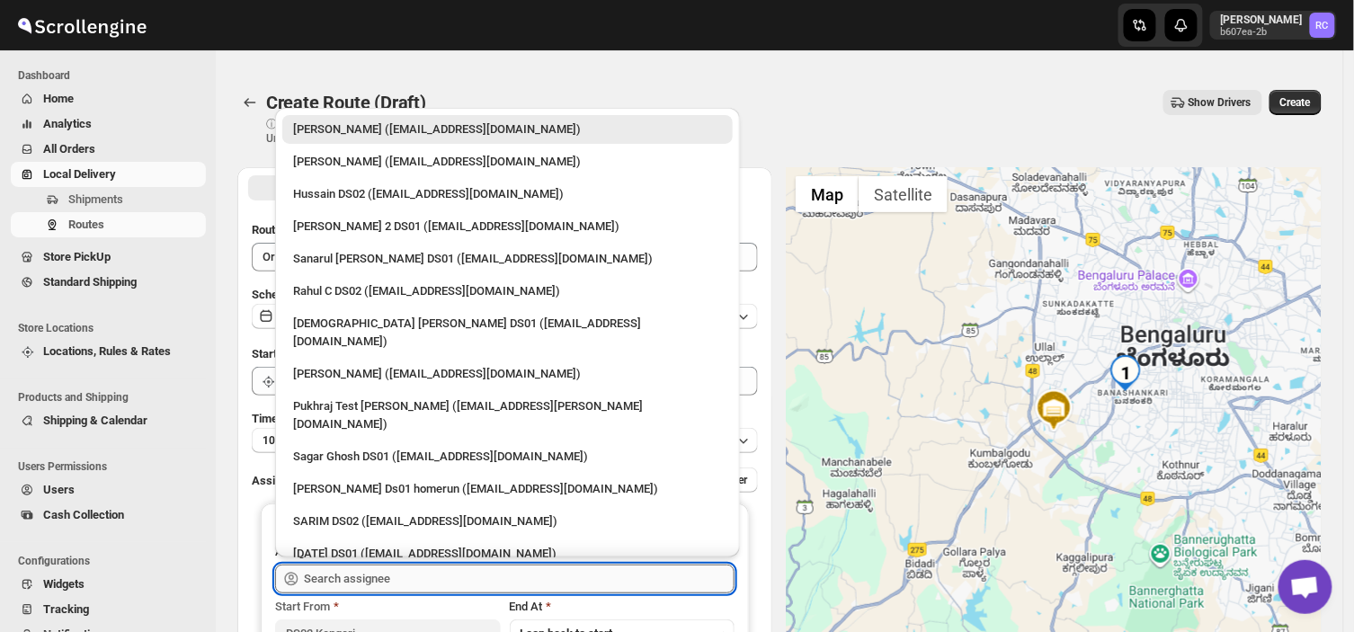
click at [424, 576] on input "text" at bounding box center [519, 579] width 431 height 29
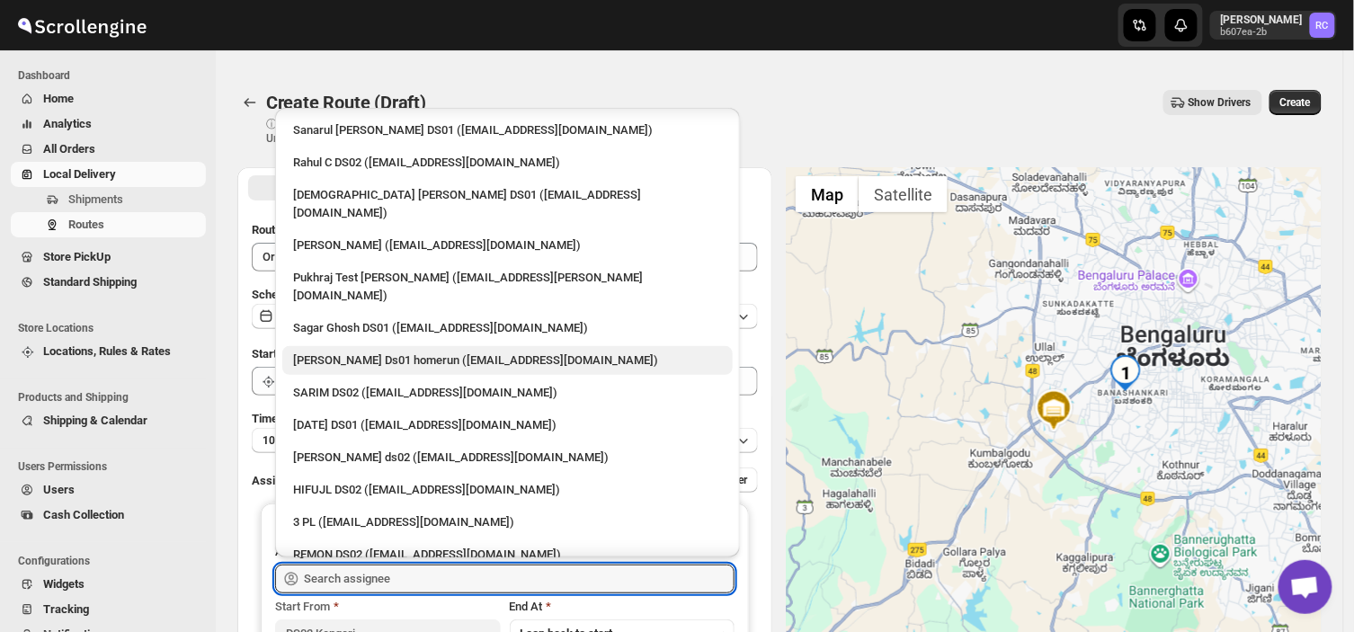
scroll to position [189, 0]
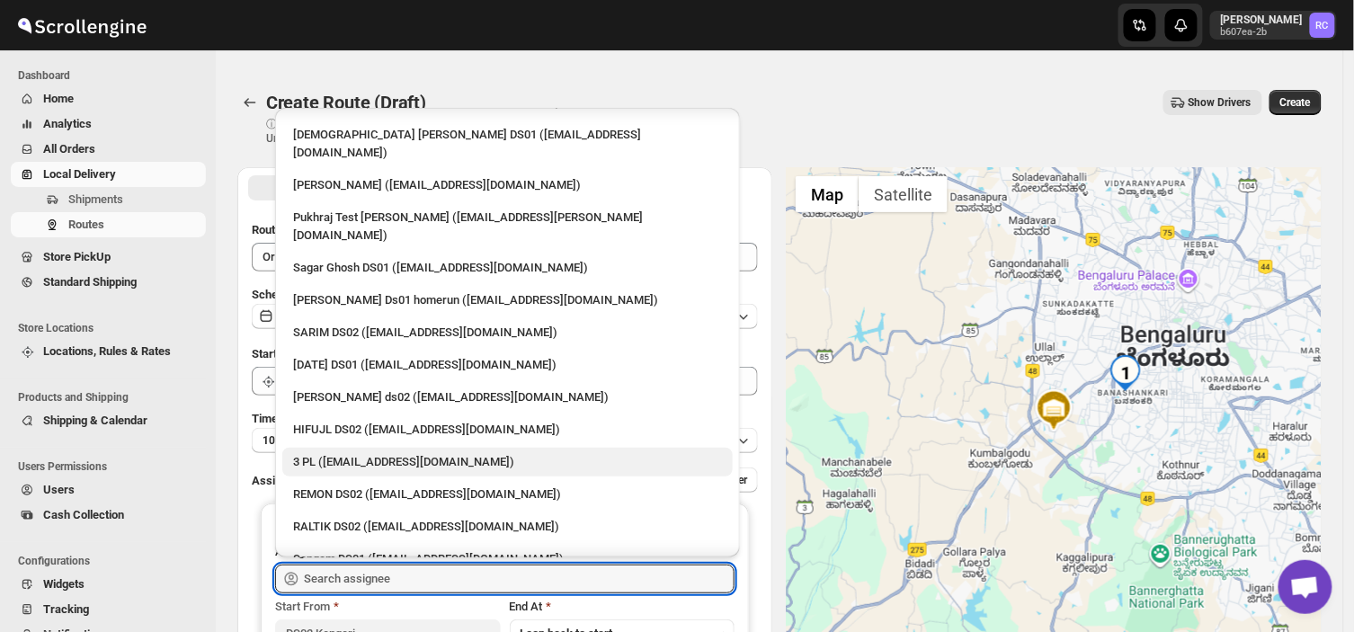
click at [444, 453] on div "3 PL ([EMAIL_ADDRESS][DOMAIN_NAME])" at bounding box center [507, 462] width 429 height 18
type input "3 PL ([EMAIL_ADDRESS][DOMAIN_NAME])"
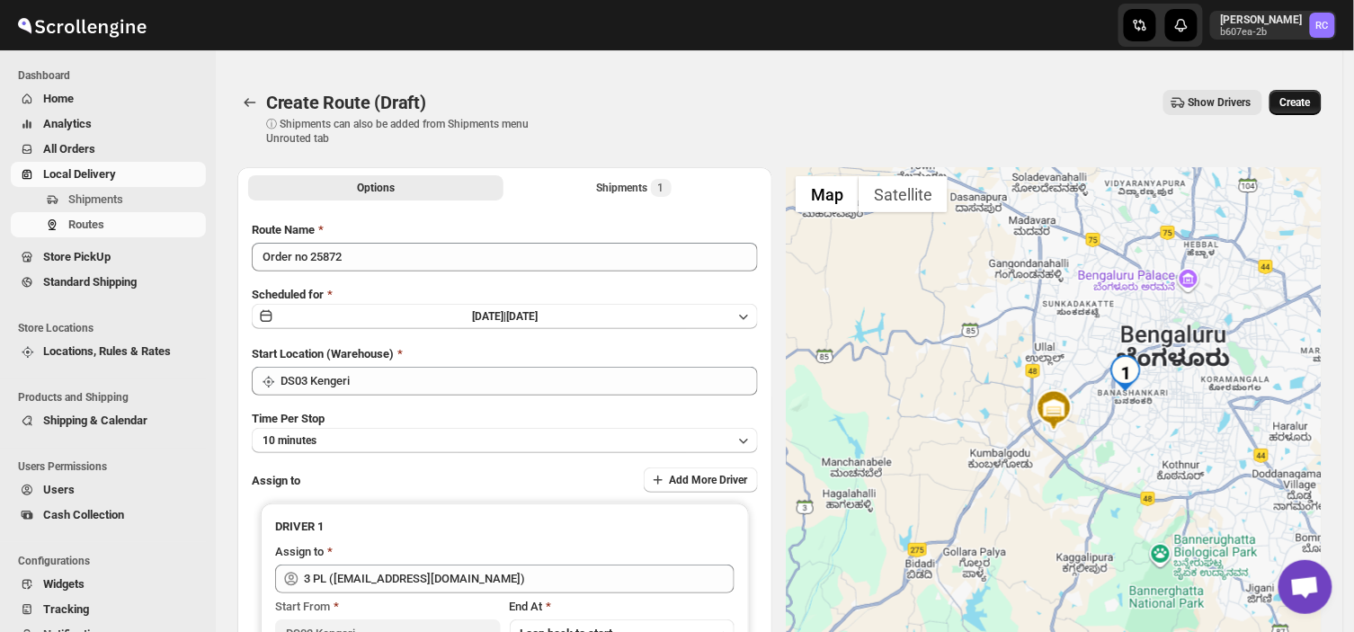
click at [1298, 97] on span "Create" at bounding box center [1296, 102] width 31 height 14
